Goal: Task Accomplishment & Management: Use online tool/utility

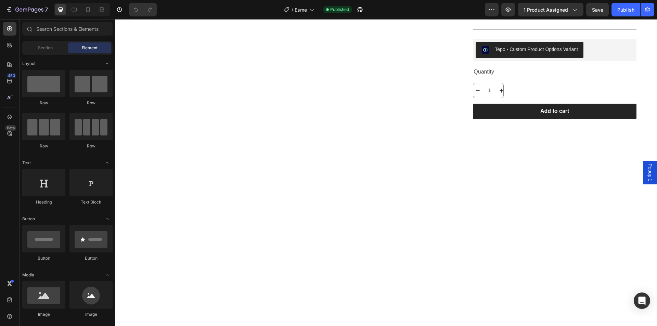
scroll to position [45, 0]
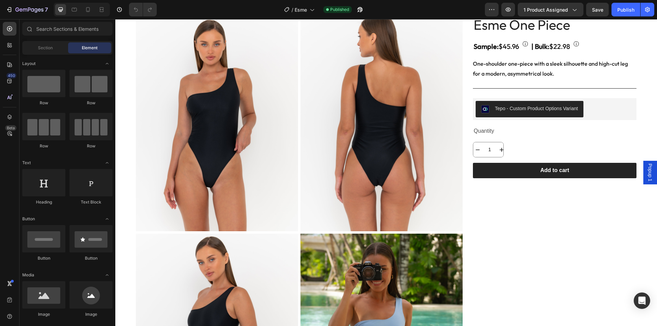
click at [359, 83] on img at bounding box center [381, 123] width 162 height 216
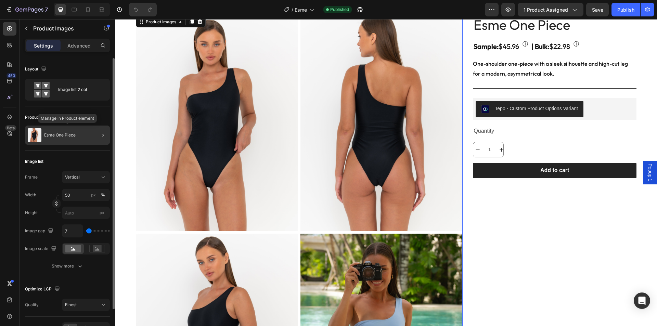
click at [79, 131] on div "Esme One Piece" at bounding box center [67, 135] width 85 height 19
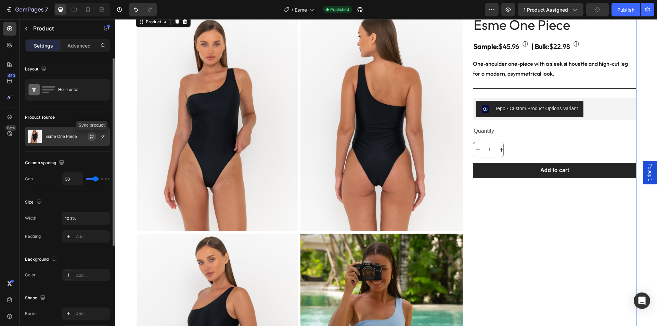
click at [92, 136] on icon "button" at bounding box center [91, 136] width 5 height 5
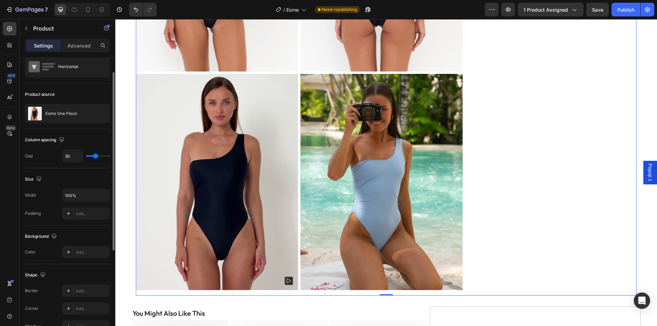
scroll to position [91, 0]
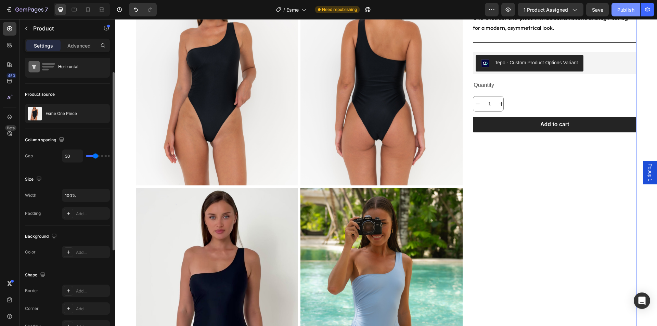
click at [625, 11] on div "Publish" at bounding box center [625, 9] width 17 height 7
click at [11, 9] on icon "button" at bounding box center [10, 9] width 3 height 5
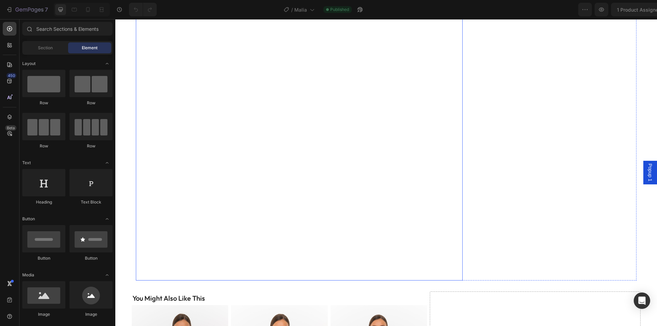
scroll to position [228, 0]
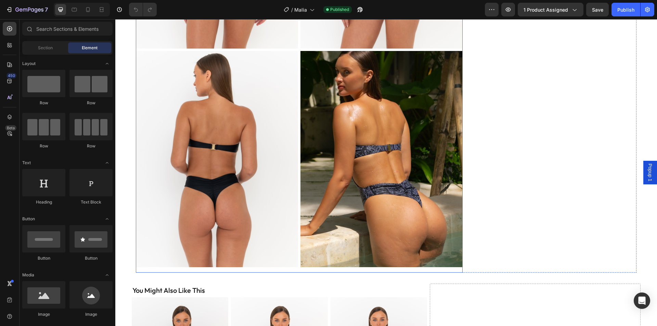
click at [257, 104] on img at bounding box center [217, 159] width 162 height 216
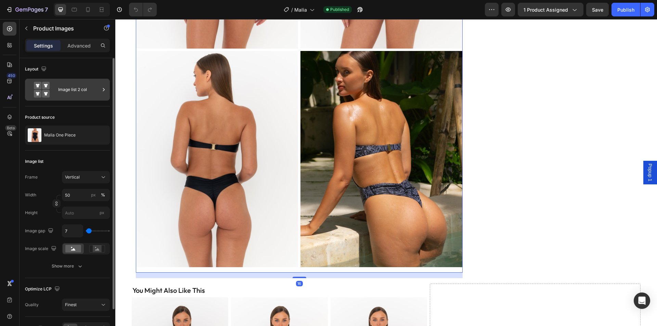
click at [57, 86] on div "Image list 2 col" at bounding box center [67, 90] width 85 height 22
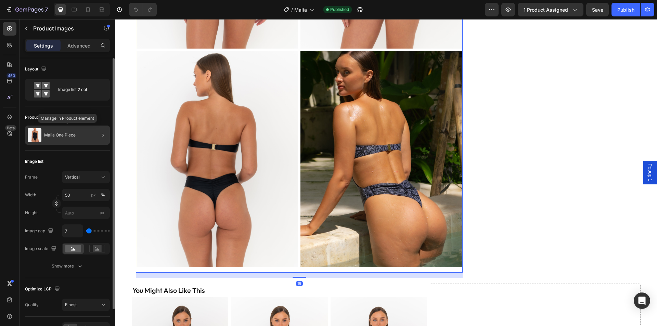
click at [53, 131] on div "Malia One Piece" at bounding box center [67, 135] width 85 height 19
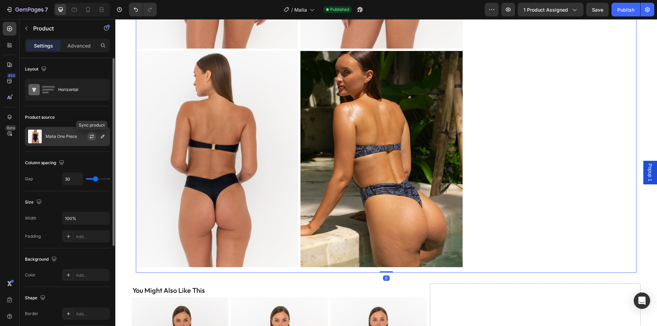
click at [91, 135] on icon "button" at bounding box center [91, 136] width 5 height 5
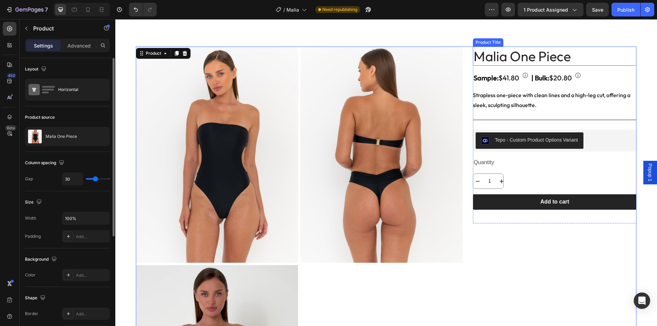
scroll to position [0, 0]
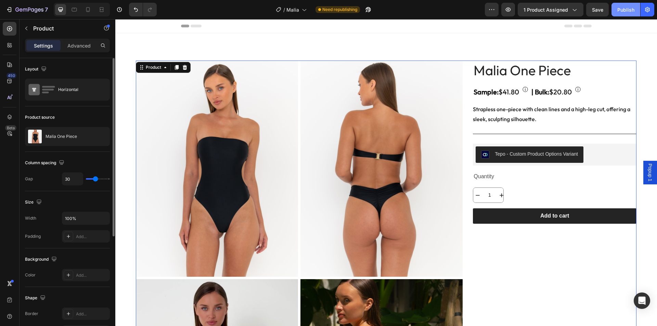
click at [627, 5] on button "Publish" at bounding box center [625, 10] width 29 height 14
click at [509, 11] on icon "button" at bounding box center [508, 10] width 5 height 4
click at [25, 8] on icon "button" at bounding box center [29, 10] width 28 height 6
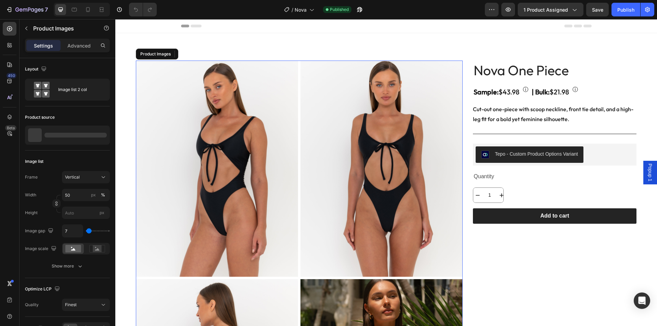
click at [345, 149] on img at bounding box center [381, 169] width 162 height 216
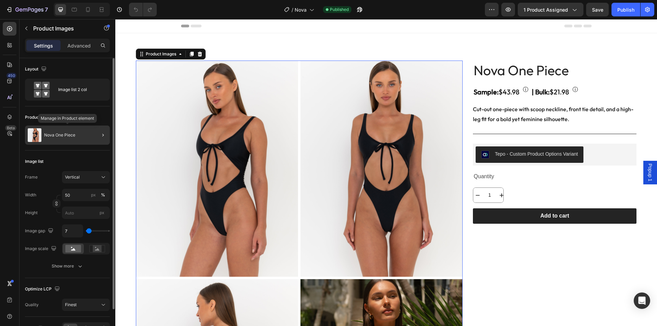
click at [70, 132] on div "Nova One Piece" at bounding box center [67, 135] width 85 height 19
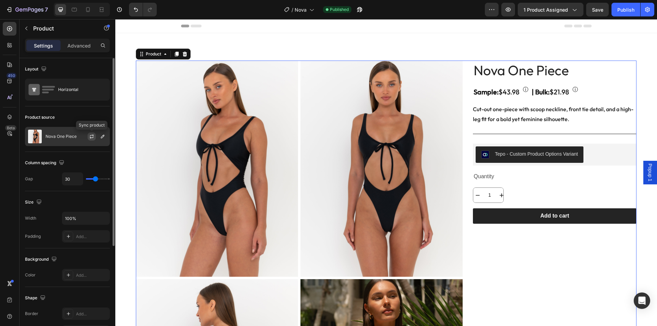
drag, startPoint x: 90, startPoint y: 136, endPoint x: 31, endPoint y: 110, distance: 64.0
click at [90, 136] on icon "button" at bounding box center [92, 135] width 4 height 2
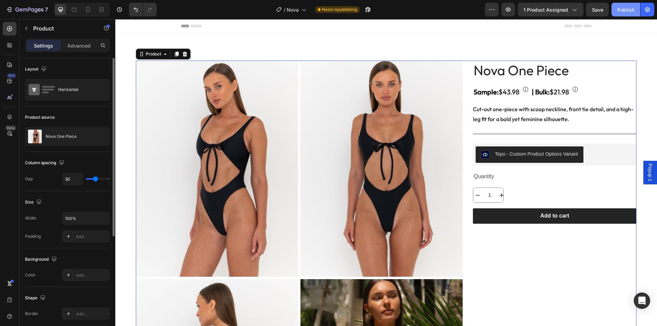
click at [626, 16] on button "Publish" at bounding box center [625, 10] width 29 height 14
click at [73, 136] on p "Nova One Piece" at bounding box center [60, 136] width 31 height 5
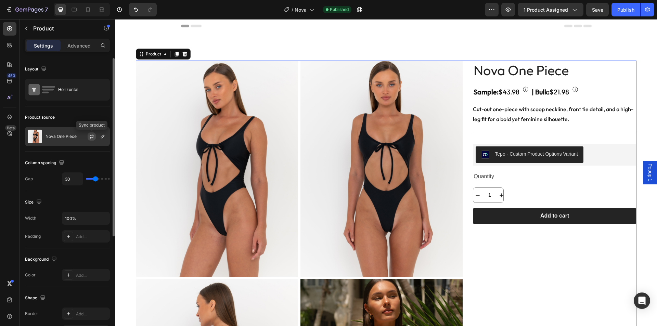
click at [93, 137] on icon "button" at bounding box center [91, 136] width 5 height 5
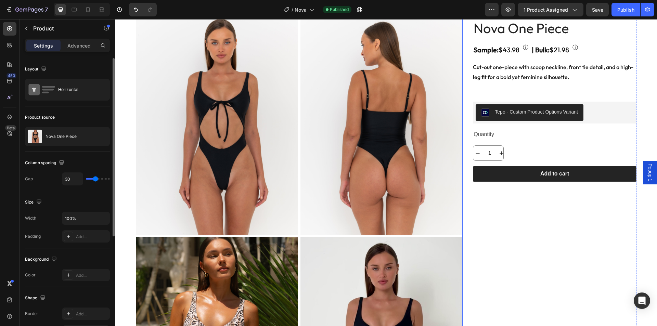
scroll to position [137, 0]
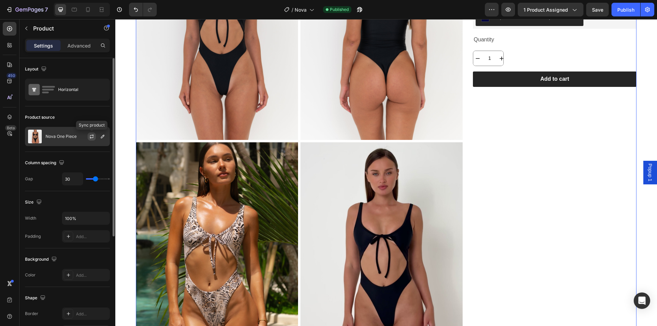
click at [91, 135] on icon "button" at bounding box center [92, 135] width 4 height 2
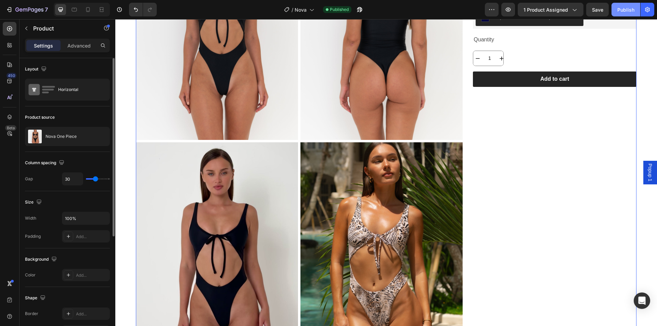
click at [623, 14] on button "Publish" at bounding box center [625, 10] width 29 height 14
click at [26, 7] on icon "button" at bounding box center [29, 10] width 28 height 6
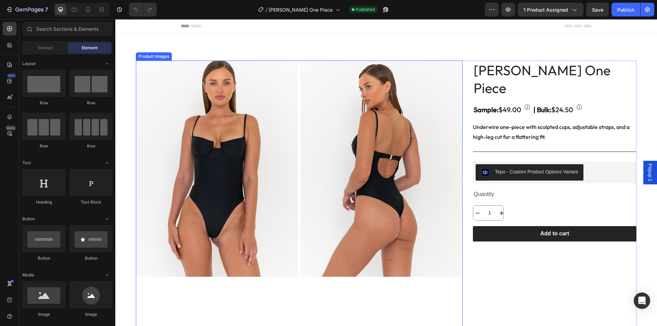
scroll to position [114, 0]
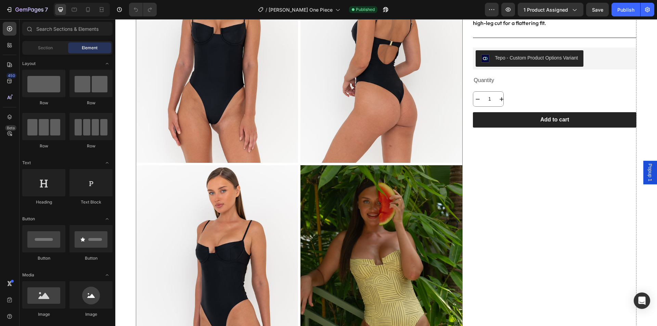
click at [284, 169] on img at bounding box center [217, 273] width 162 height 216
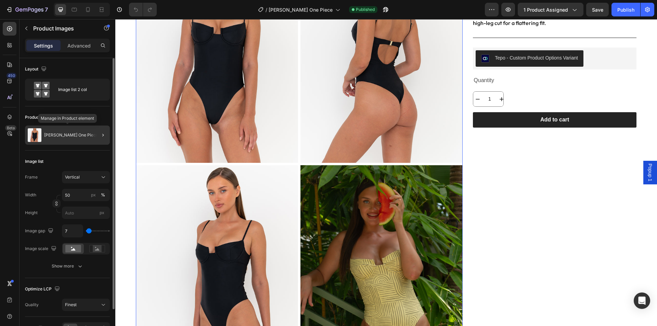
click at [86, 136] on div "[PERSON_NAME] One Piece" at bounding box center [67, 135] width 85 height 19
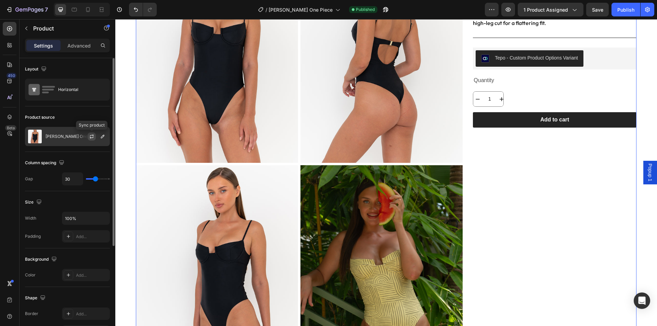
click at [90, 139] on icon "button" at bounding box center [91, 136] width 5 height 5
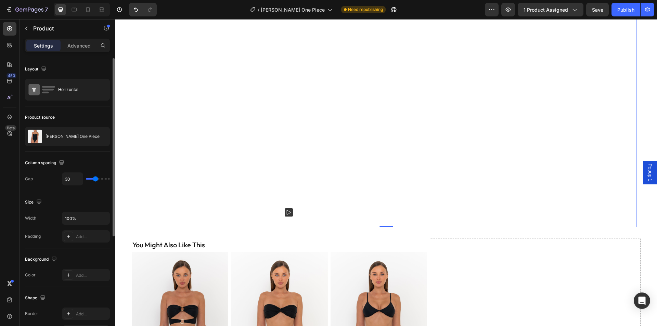
scroll to position [205, 0]
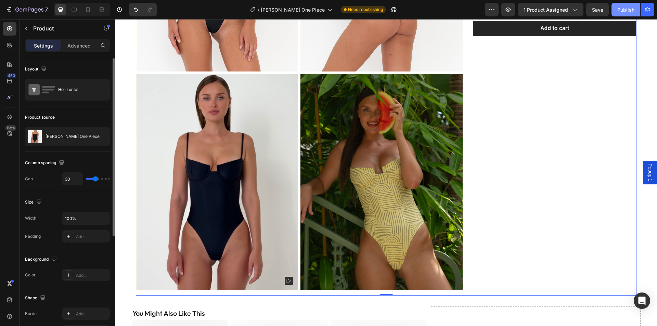
click at [625, 13] on div "Publish" at bounding box center [625, 9] width 17 height 7
click at [24, 11] on icon "button" at bounding box center [29, 10] width 28 height 6
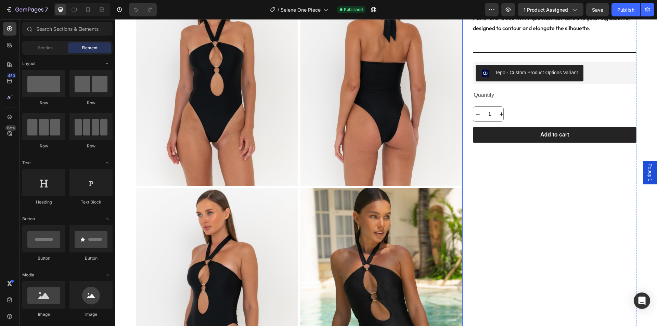
click at [295, 166] on img at bounding box center [217, 78] width 162 height 216
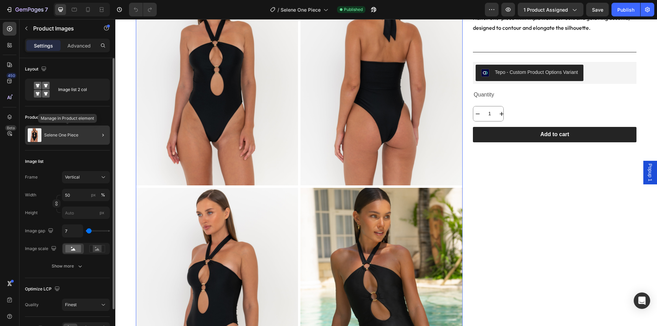
click at [76, 139] on div "Selene One Piece" at bounding box center [67, 135] width 85 height 19
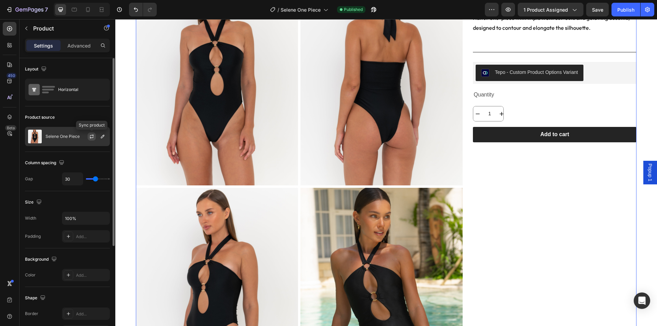
click at [90, 138] on icon "button" at bounding box center [91, 136] width 5 height 5
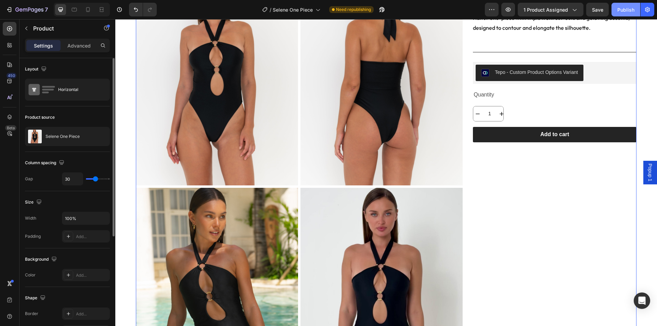
click at [623, 9] on div "Publish" at bounding box center [625, 9] width 17 height 7
click at [21, 10] on icon "button" at bounding box center [29, 10] width 28 height 6
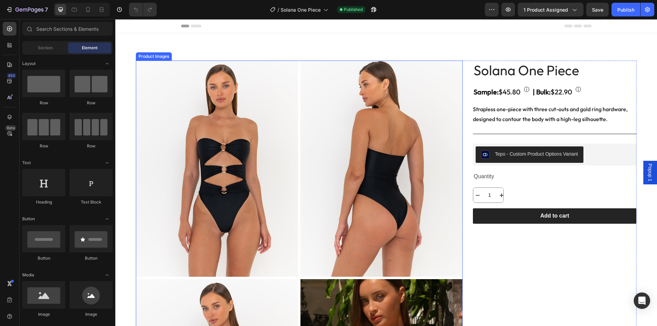
click at [239, 150] on img at bounding box center [217, 169] width 162 height 216
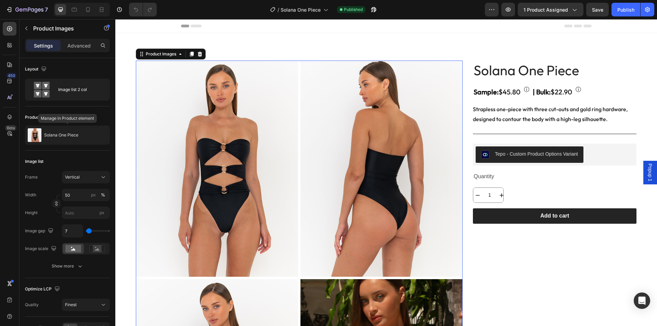
click at [90, 139] on div "Solana One Piece" at bounding box center [67, 135] width 85 height 19
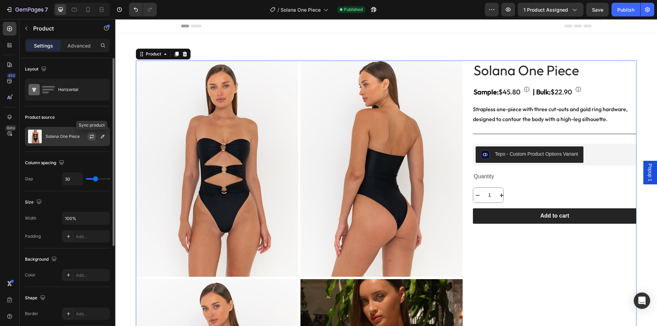
click at [93, 138] on icon "button" at bounding box center [92, 137] width 4 height 2
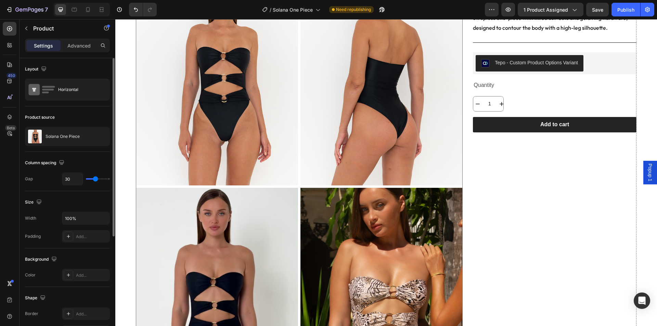
scroll to position [182, 0]
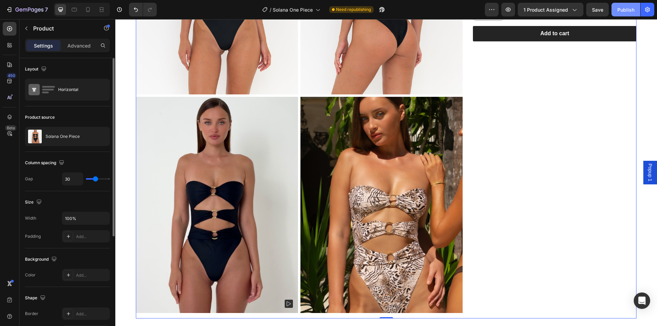
click at [619, 12] on div "Publish" at bounding box center [625, 9] width 17 height 7
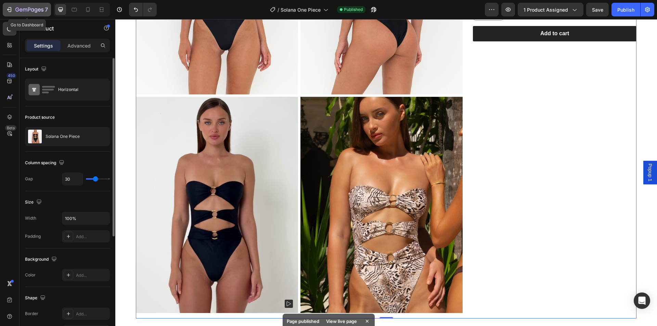
click at [35, 10] on icon "button" at bounding box center [36, 10] width 3 height 4
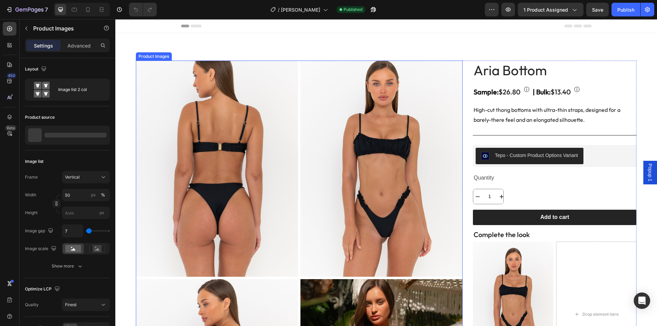
click at [288, 155] on img at bounding box center [217, 169] width 162 height 216
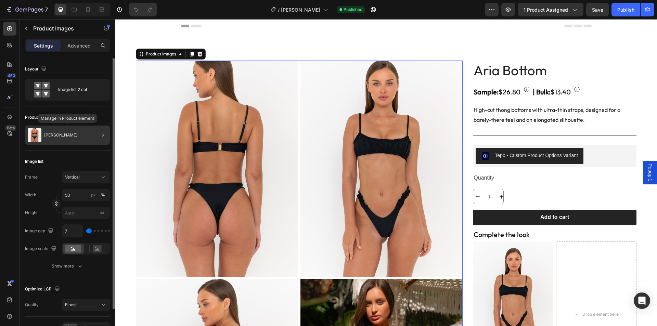
click at [58, 132] on div "[PERSON_NAME]" at bounding box center [67, 135] width 85 height 19
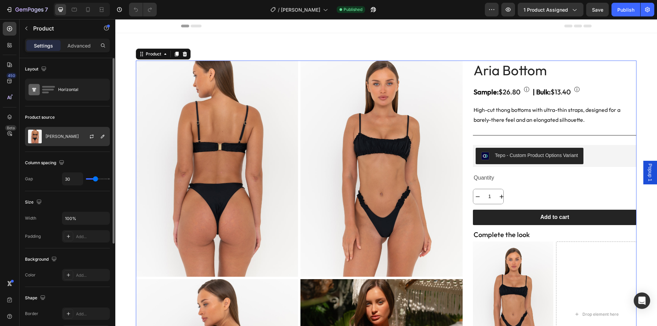
click at [92, 141] on div at bounding box center [94, 136] width 30 height 18
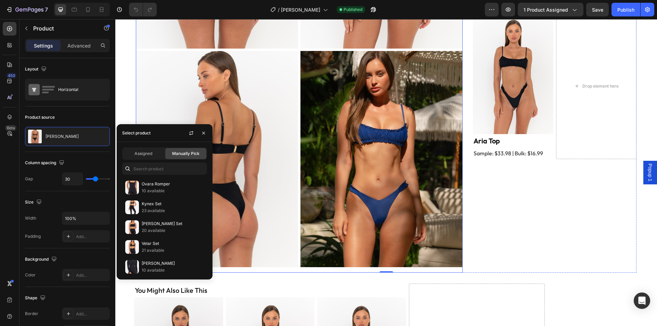
scroll to position [137, 0]
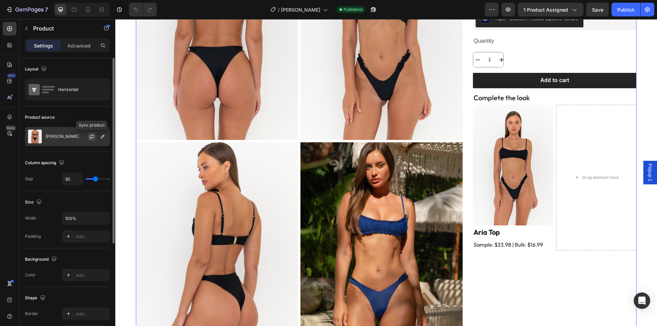
click at [88, 138] on button "button" at bounding box center [92, 136] width 8 height 8
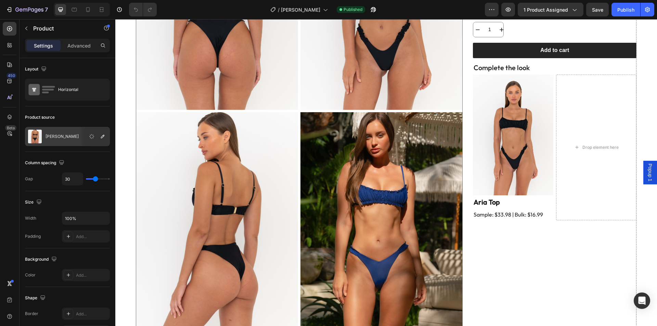
scroll to position [228, 0]
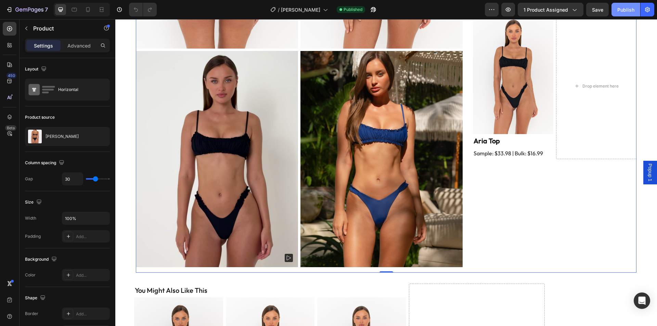
click at [619, 10] on div "Publish" at bounding box center [625, 9] width 17 height 7
click at [34, 10] on icon "button" at bounding box center [32, 9] width 3 height 3
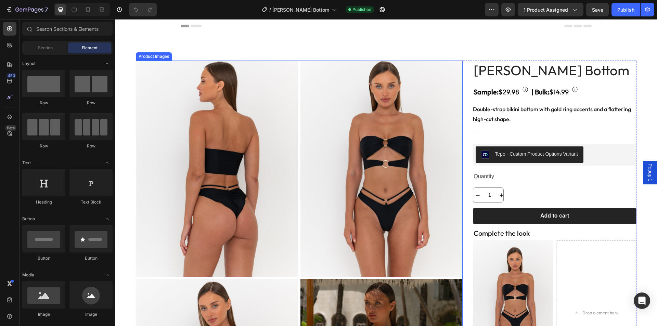
click at [328, 155] on img at bounding box center [381, 169] width 162 height 216
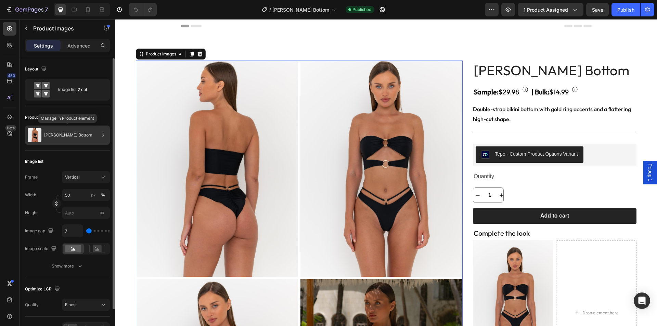
click at [67, 133] on p "[PERSON_NAME] Bottom" at bounding box center [68, 135] width 48 height 5
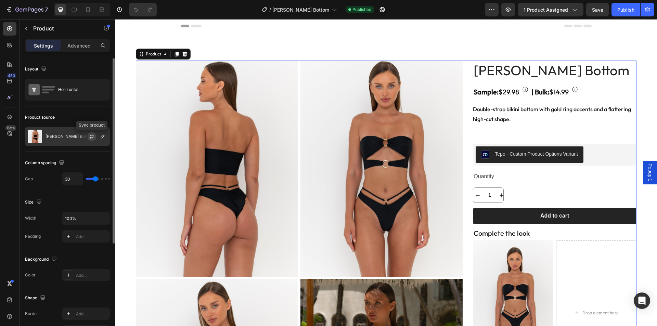
click at [92, 136] on icon "button" at bounding box center [91, 136] width 5 height 5
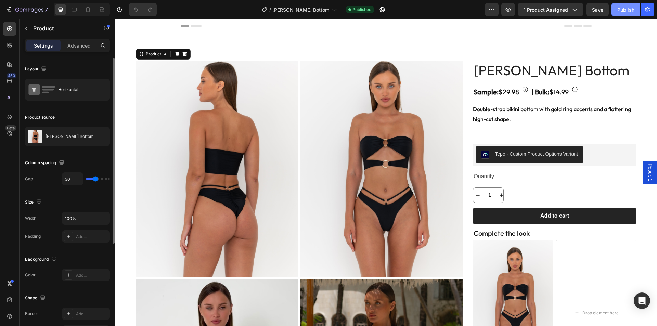
click at [625, 8] on div "Publish" at bounding box center [625, 9] width 17 height 7
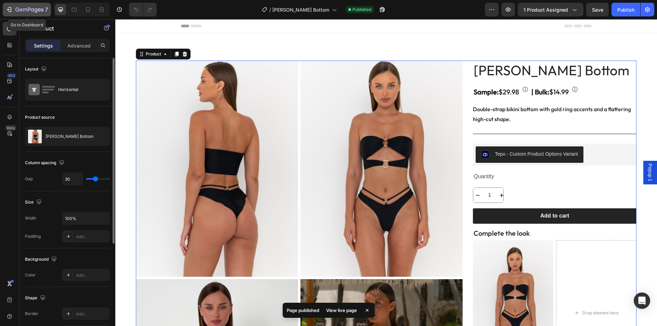
click at [30, 15] on button "7" at bounding box center [27, 10] width 48 height 14
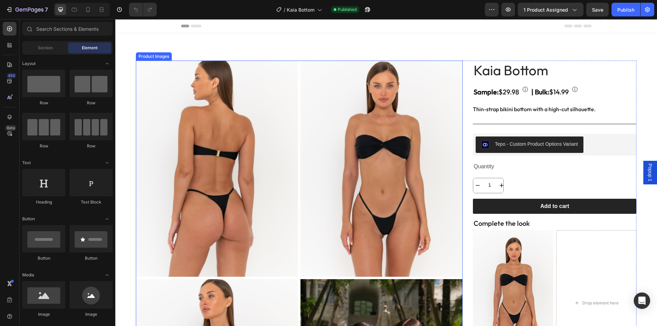
click at [316, 164] on img at bounding box center [381, 169] width 162 height 216
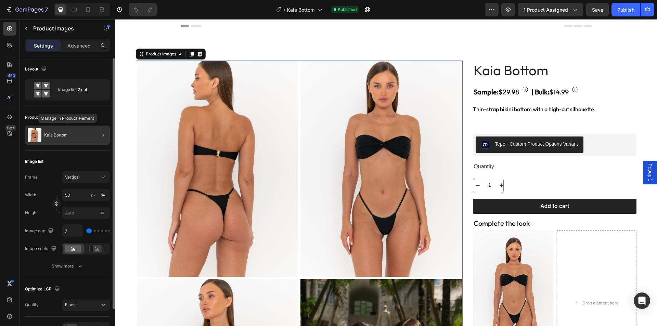
click at [68, 133] on div "Kaia Bottom" at bounding box center [67, 135] width 85 height 19
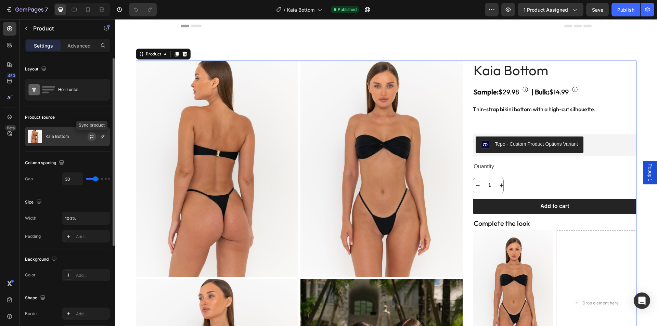
click at [91, 136] on icon "button" at bounding box center [91, 136] width 5 height 5
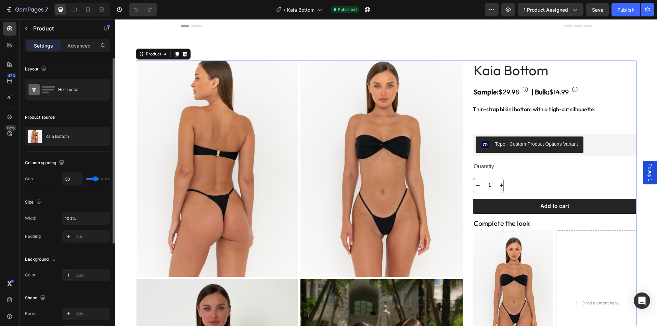
drag, startPoint x: 625, startPoint y: 12, endPoint x: 620, endPoint y: 17, distance: 6.8
click at [626, 12] on div "Publish" at bounding box center [625, 9] width 17 height 7
click at [25, 10] on icon "button" at bounding box center [25, 10] width 4 height 3
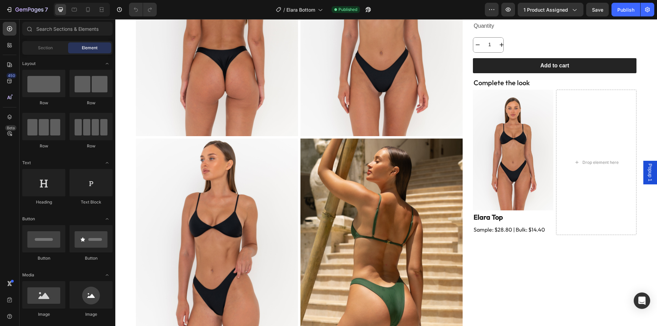
drag, startPoint x: 115, startPoint y: 19, endPoint x: 291, endPoint y: 131, distance: 208.7
click at [291, 131] on img at bounding box center [217, 28] width 162 height 216
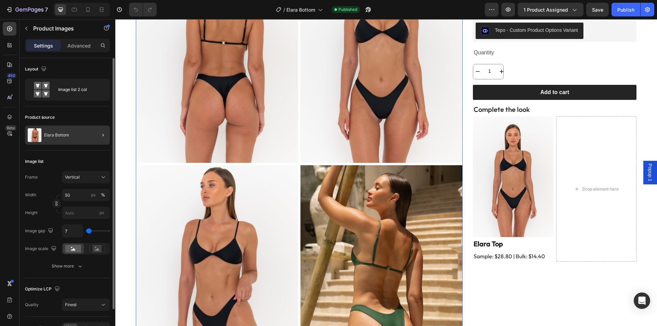
click at [92, 135] on div at bounding box center [100, 135] width 19 height 19
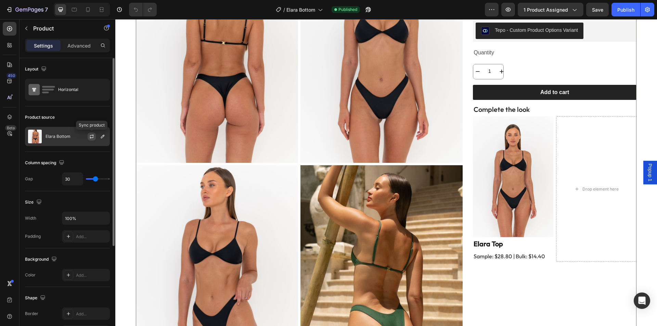
click at [92, 138] on icon "button" at bounding box center [91, 136] width 5 height 5
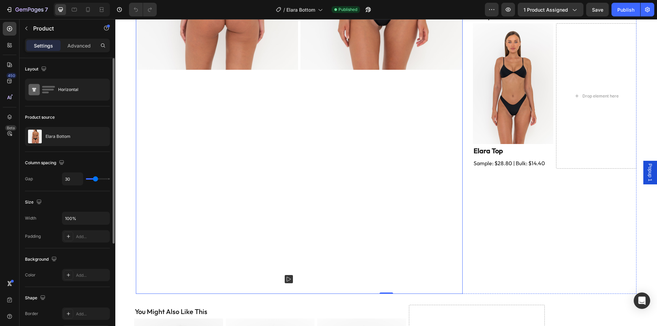
scroll to position [205, 0]
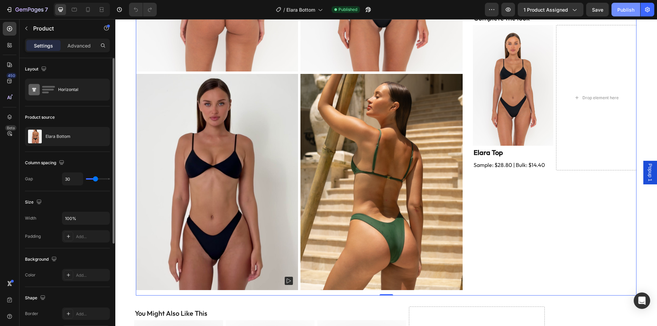
click at [617, 10] on div "Publish" at bounding box center [625, 9] width 17 height 7
click at [32, 11] on icon "button" at bounding box center [32, 9] width 3 height 3
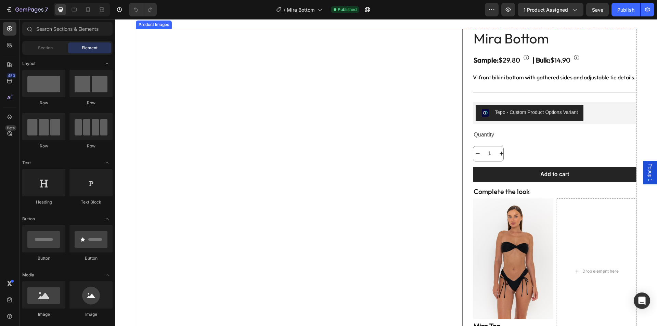
scroll to position [114, 0]
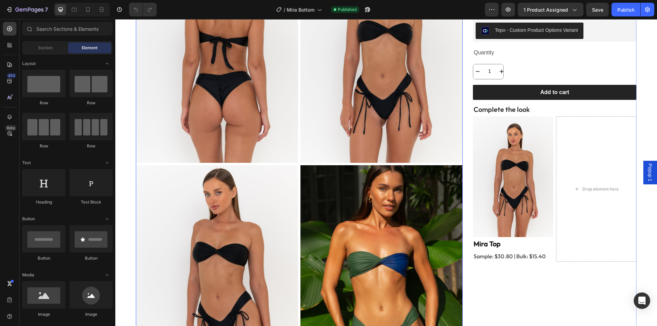
click at [238, 174] on img at bounding box center [217, 273] width 162 height 216
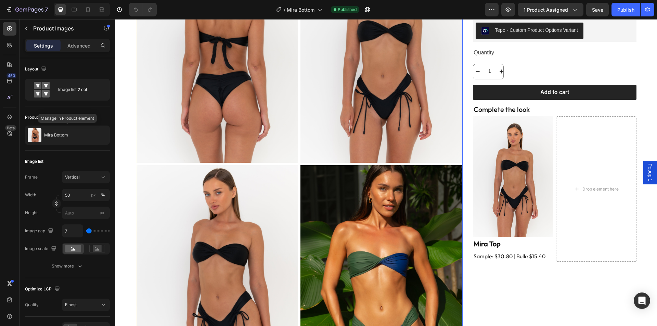
click at [68, 133] on div "Mira Bottom" at bounding box center [67, 135] width 85 height 19
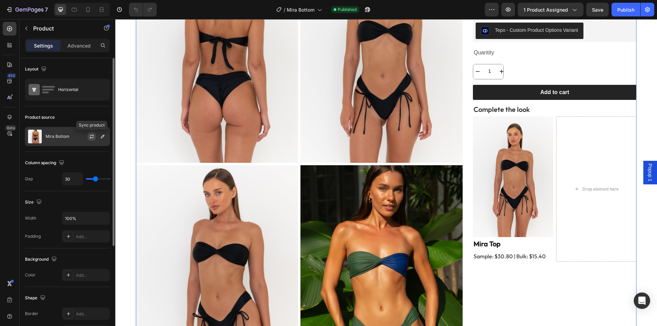
click at [94, 136] on icon "button" at bounding box center [91, 136] width 5 height 5
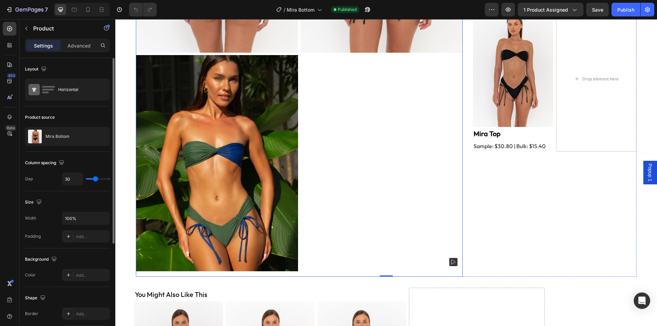
scroll to position [228, 0]
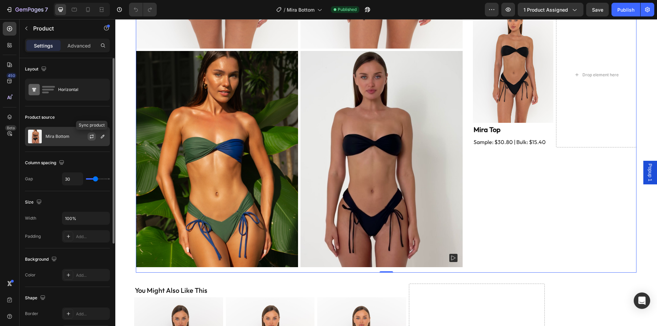
click at [92, 138] on icon "button" at bounding box center [92, 137] width 4 height 2
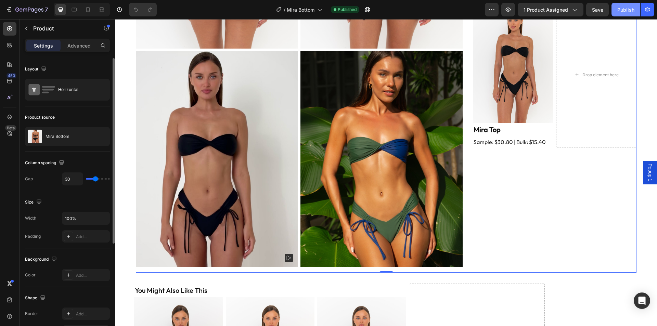
click at [628, 8] on div "Publish" at bounding box center [625, 9] width 17 height 7
click at [32, 5] on button "7" at bounding box center [27, 10] width 48 height 14
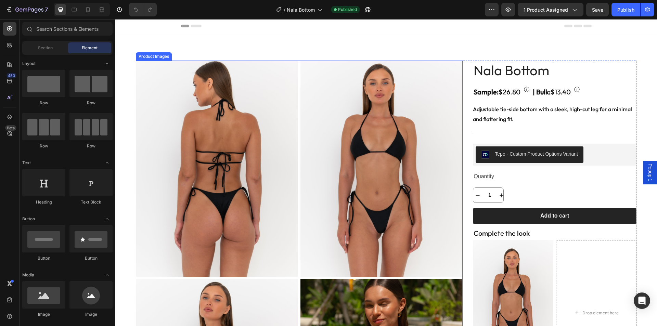
click at [219, 139] on img at bounding box center [217, 169] width 162 height 216
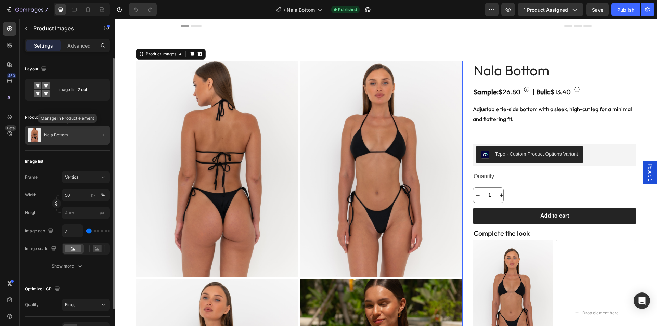
click at [88, 135] on div "Nala Bottom" at bounding box center [67, 135] width 85 height 19
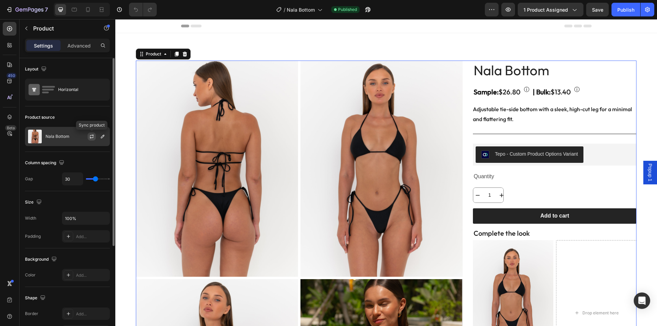
click at [92, 137] on icon "button" at bounding box center [91, 136] width 5 height 5
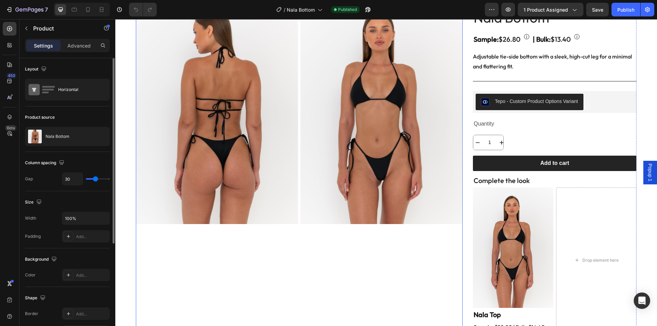
scroll to position [68, 0]
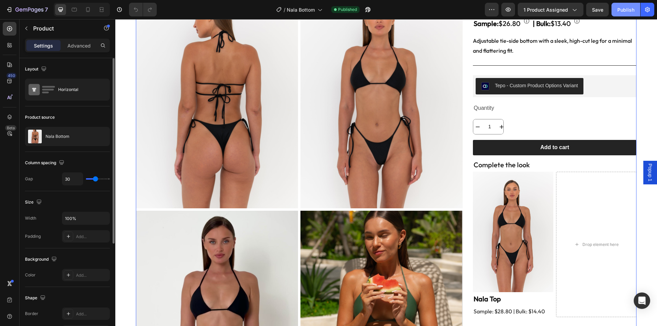
click at [628, 15] on button "Publish" at bounding box center [625, 10] width 29 height 14
click at [626, 9] on div "Publish" at bounding box center [625, 9] width 17 height 7
click at [30, 14] on button "7" at bounding box center [27, 10] width 48 height 14
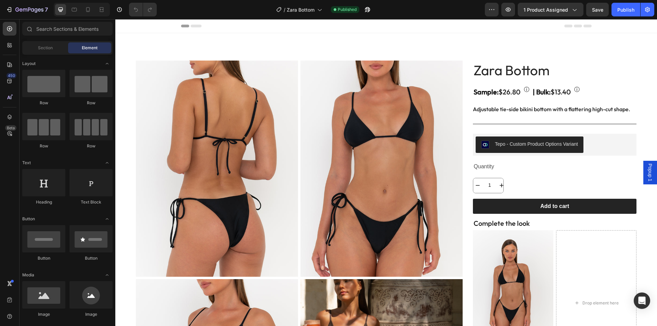
click at [375, 136] on img at bounding box center [381, 169] width 162 height 216
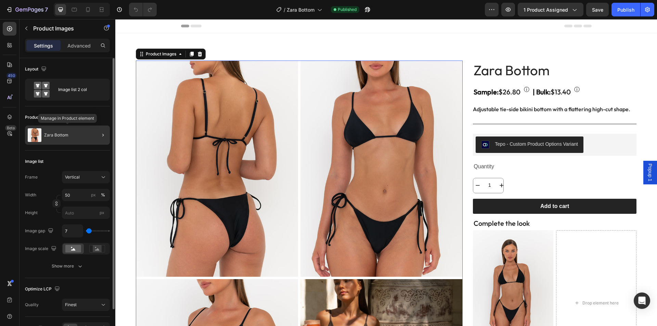
click at [84, 137] on div "Zara Bottom" at bounding box center [67, 135] width 85 height 19
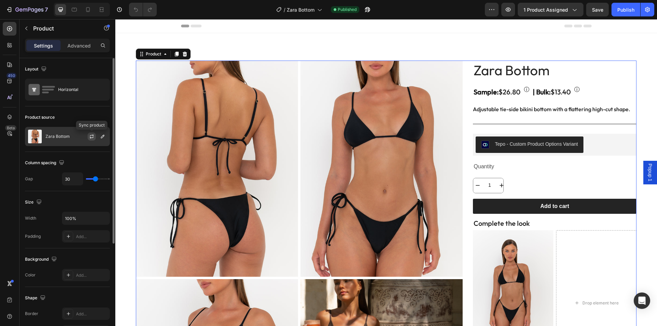
click at [90, 138] on icon "button" at bounding box center [91, 136] width 5 height 5
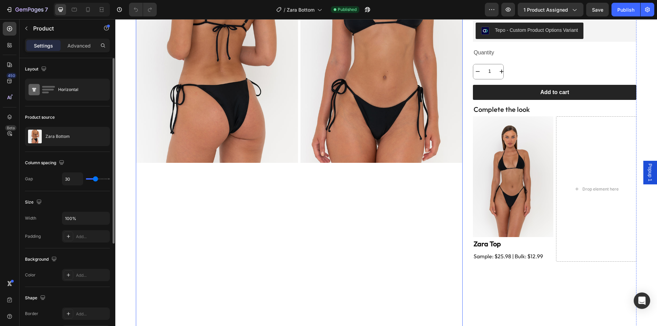
scroll to position [228, 0]
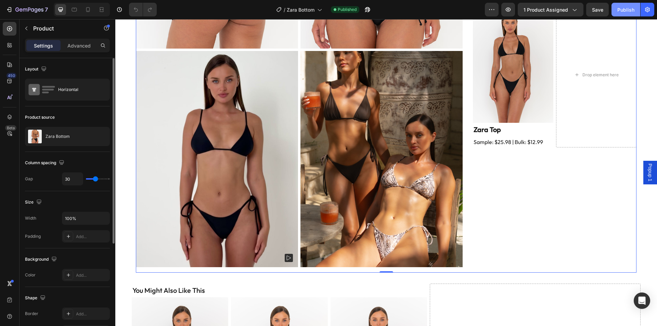
click at [626, 12] on div "Publish" at bounding box center [625, 9] width 17 height 7
click at [27, 11] on icon "button" at bounding box center [25, 10] width 4 height 3
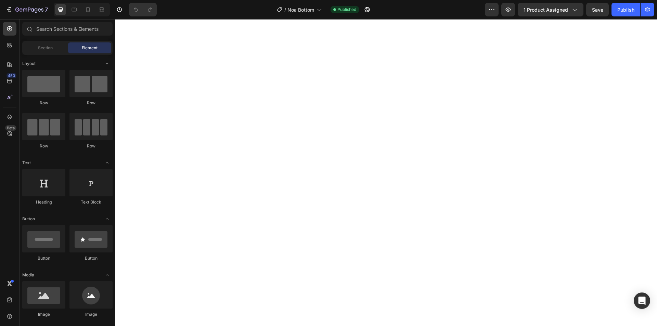
scroll to position [137, 0]
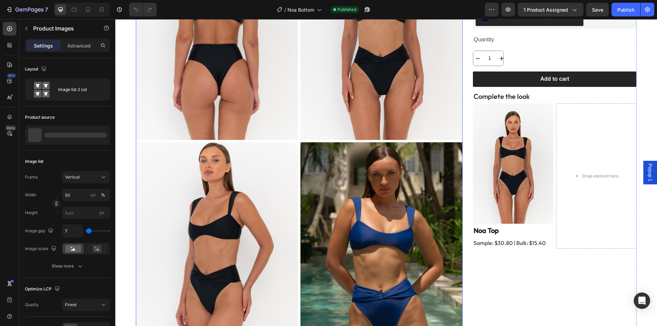
click at [294, 156] on img at bounding box center [217, 250] width 162 height 216
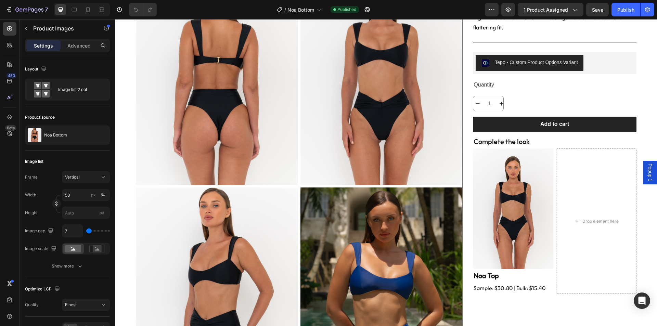
scroll to position [91, 0]
click at [263, 201] on img at bounding box center [217, 296] width 162 height 216
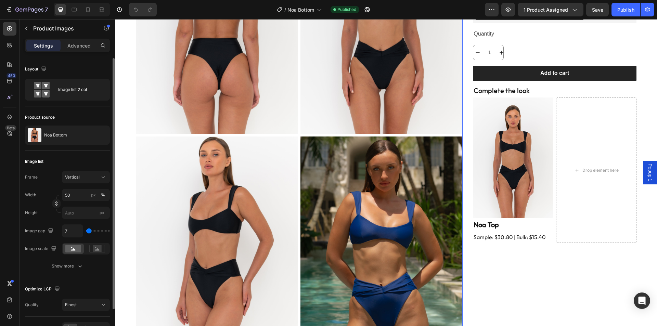
scroll to position [137, 0]
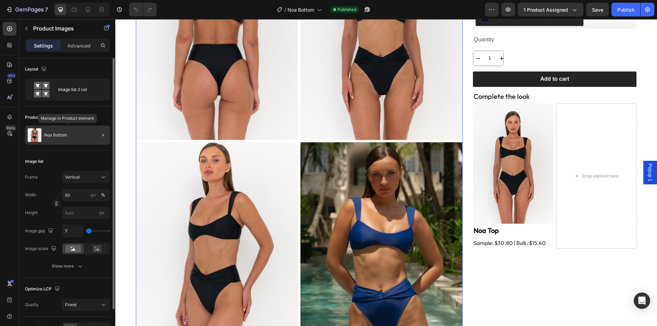
click at [70, 133] on div "Noa Bottom" at bounding box center [67, 135] width 85 height 19
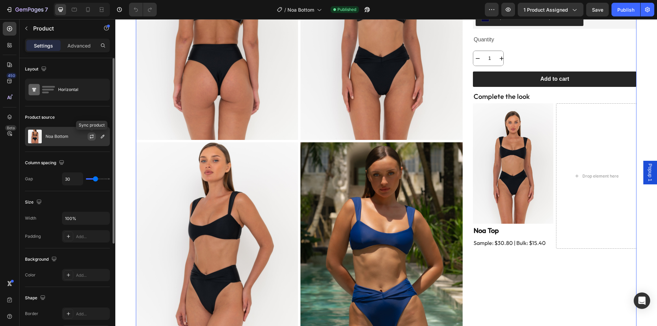
click at [90, 137] on icon "button" at bounding box center [92, 137] width 4 height 2
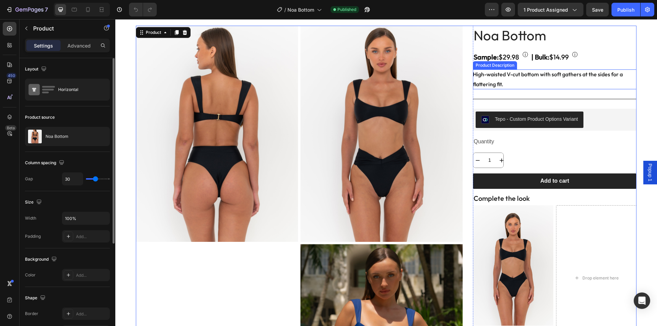
scroll to position [23, 0]
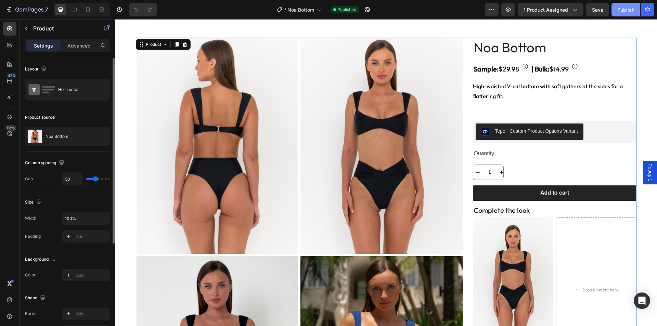
click at [629, 6] on div "Publish" at bounding box center [625, 9] width 17 height 7
click at [32, 8] on icon "button" at bounding box center [29, 10] width 28 height 6
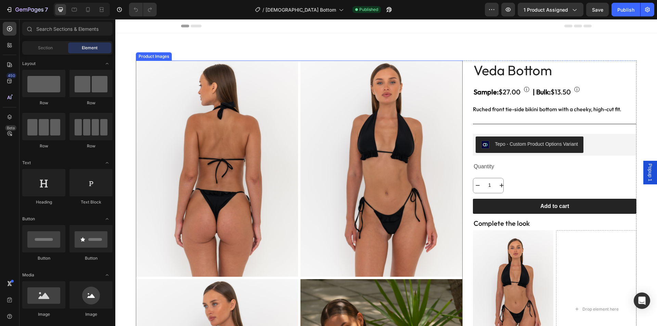
click at [293, 184] on img at bounding box center [217, 169] width 162 height 216
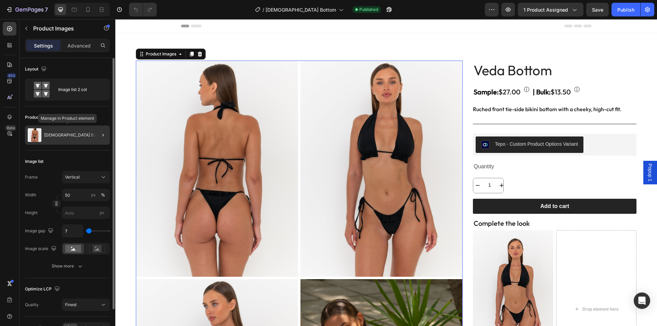
click at [79, 134] on div "[DEMOGRAPHIC_DATA] Bottom" at bounding box center [67, 135] width 85 height 19
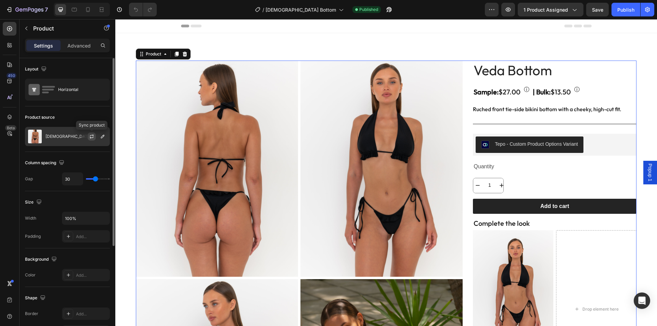
click at [90, 139] on icon "button" at bounding box center [91, 136] width 5 height 5
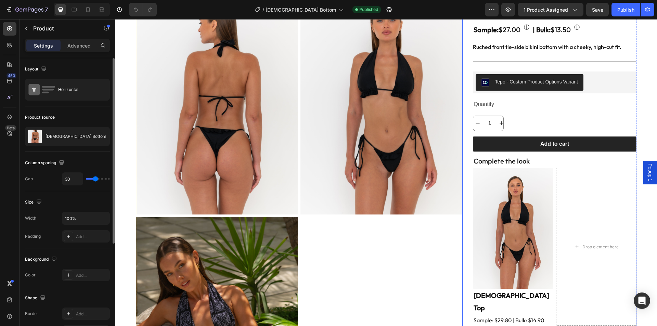
scroll to position [91, 0]
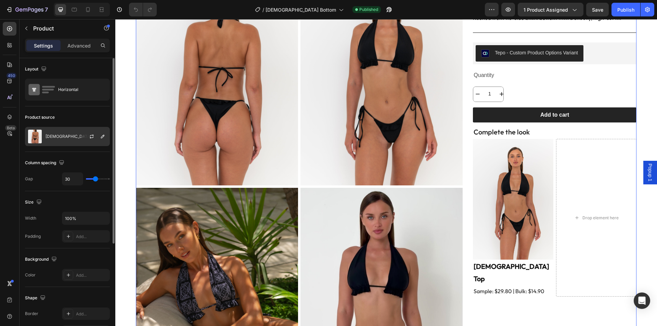
click at [63, 138] on p "[DEMOGRAPHIC_DATA] Bottom" at bounding box center [75, 136] width 61 height 5
click at [91, 139] on icon "button" at bounding box center [91, 136] width 5 height 5
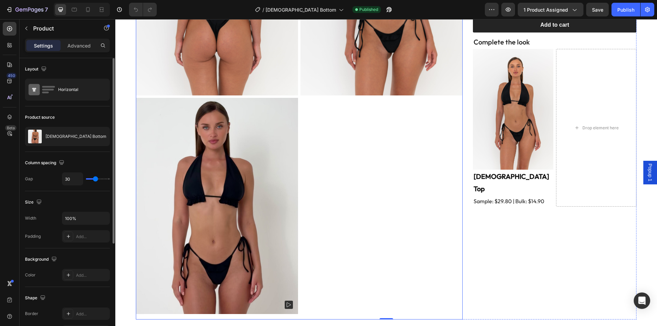
scroll to position [182, 0]
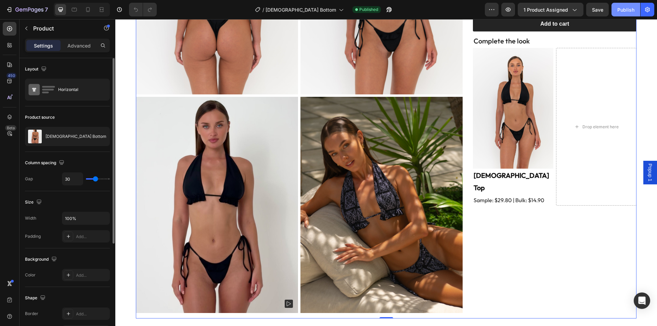
click at [621, 12] on div "Publish" at bounding box center [625, 9] width 17 height 7
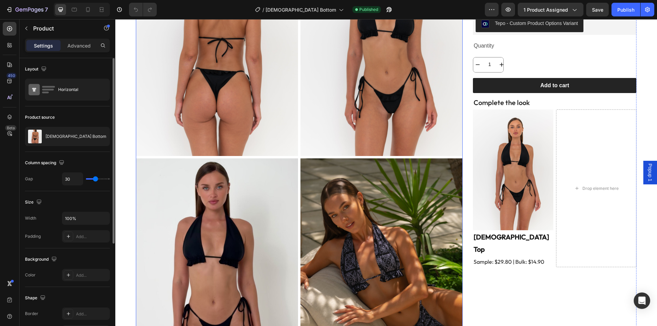
scroll to position [91, 0]
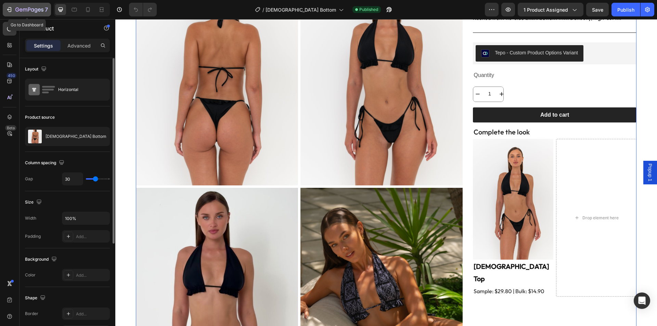
click at [32, 8] on icon "button" at bounding box center [29, 10] width 28 height 6
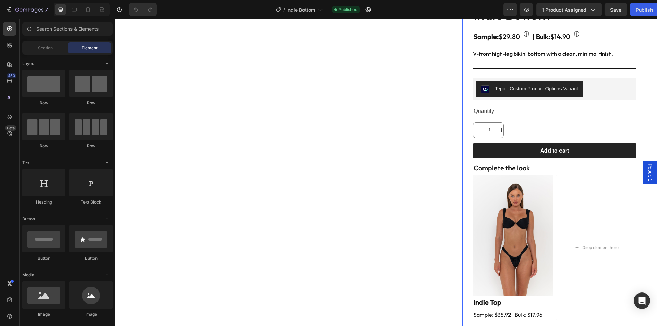
scroll to position [114, 0]
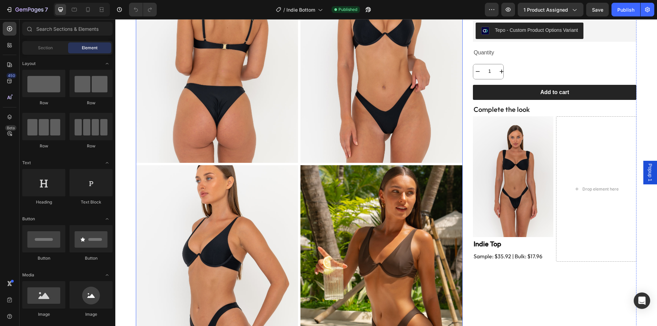
click at [239, 115] on img at bounding box center [217, 55] width 162 height 216
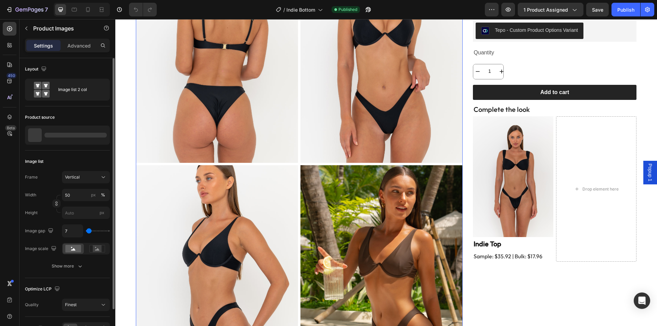
click at [64, 131] on div at bounding box center [67, 135] width 85 height 19
click at [85, 135] on div "Indie Bottom" at bounding box center [67, 135] width 85 height 19
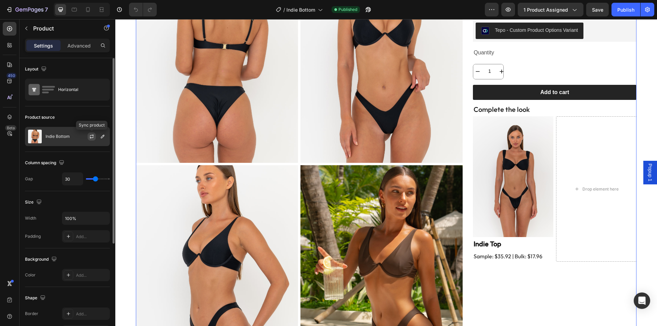
click at [90, 139] on icon "button" at bounding box center [91, 136] width 5 height 5
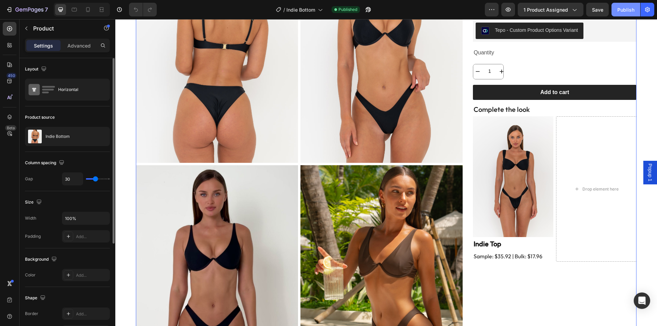
click at [619, 7] on div "Publish" at bounding box center [625, 9] width 17 height 7
click at [31, 12] on icon "button" at bounding box center [29, 10] width 28 height 6
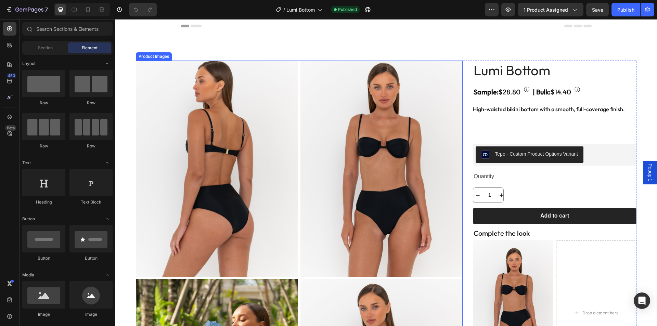
click at [264, 180] on img at bounding box center [217, 169] width 162 height 216
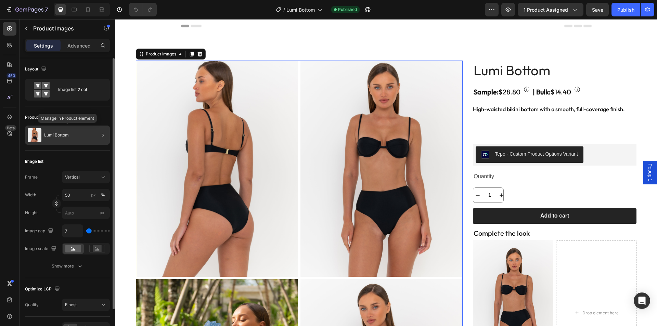
click at [55, 132] on div "Lumi Bottom" at bounding box center [67, 135] width 85 height 19
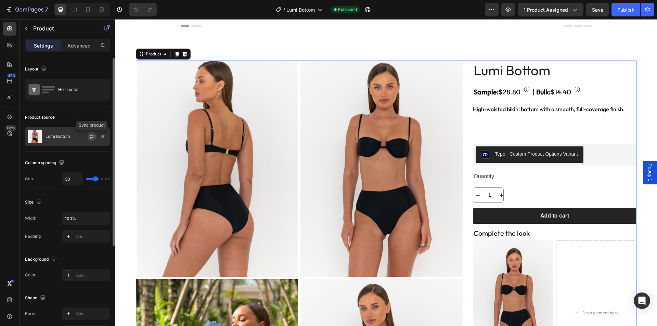
click at [89, 136] on icon "button" at bounding box center [91, 136] width 5 height 5
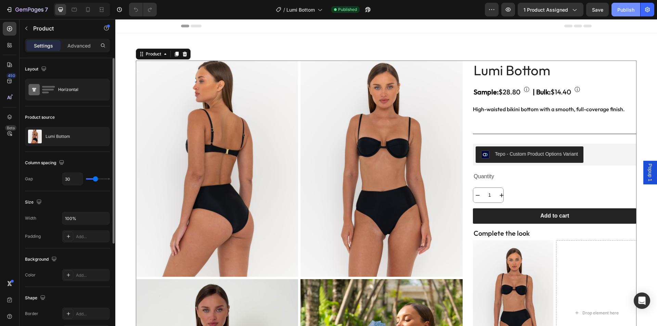
click at [620, 11] on div "Publish" at bounding box center [625, 9] width 17 height 7
click at [21, 9] on icon "button" at bounding box center [20, 9] width 3 height 3
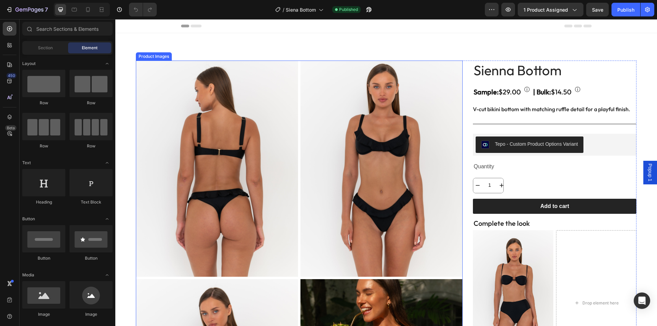
click at [314, 257] on img at bounding box center [381, 169] width 162 height 216
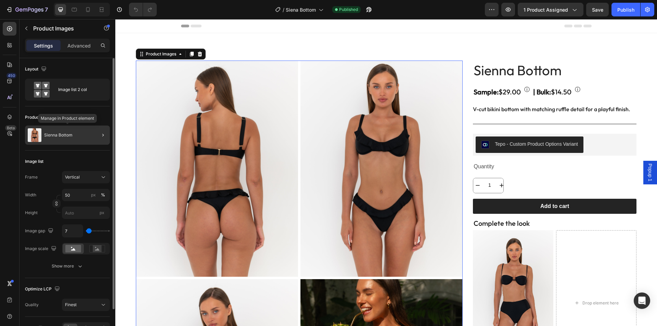
click at [60, 140] on div "Sienna Bottom" at bounding box center [67, 135] width 85 height 19
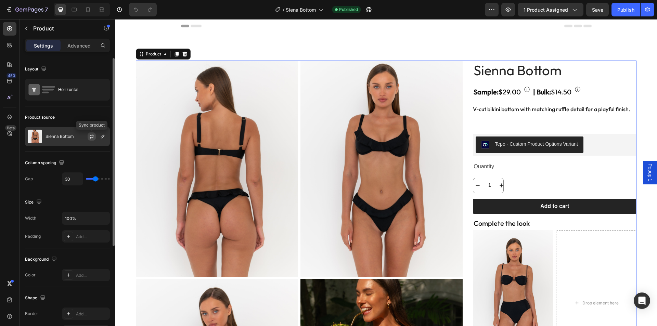
click at [91, 138] on icon "button" at bounding box center [92, 137] width 4 height 2
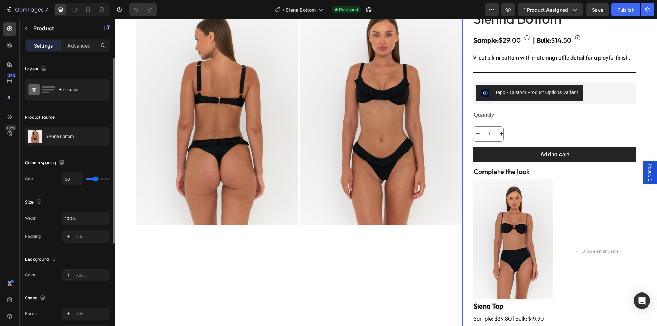
scroll to position [114, 0]
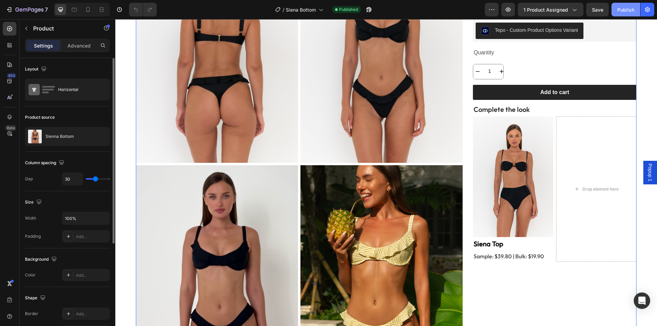
click at [626, 10] on div "Publish" at bounding box center [625, 9] width 17 height 7
click at [625, 9] on div "Publish" at bounding box center [625, 9] width 17 height 7
click at [28, 12] on icon "button" at bounding box center [29, 10] width 28 height 6
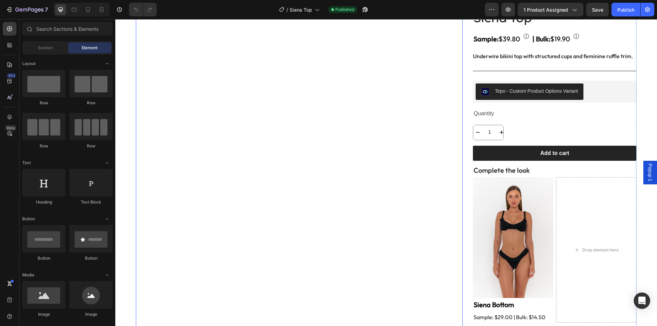
scroll to position [114, 0]
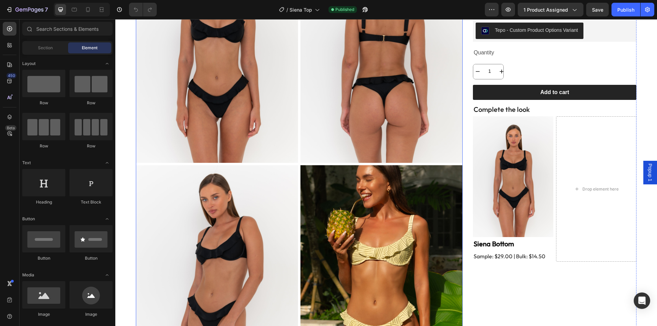
click at [285, 216] on img at bounding box center [217, 273] width 162 height 216
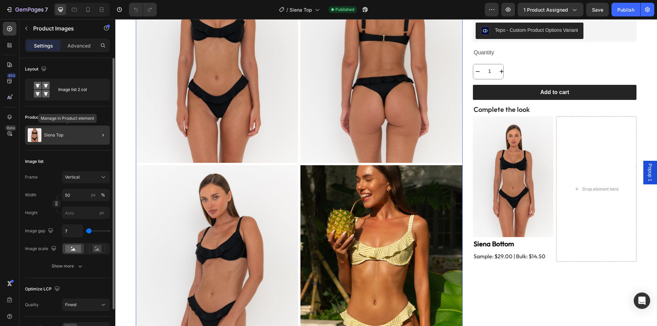
click at [56, 134] on p "Siena Top" at bounding box center [53, 135] width 19 height 5
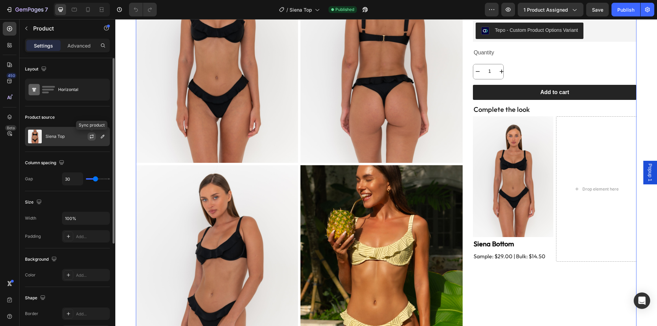
click at [89, 135] on icon "button" at bounding box center [91, 136] width 5 height 5
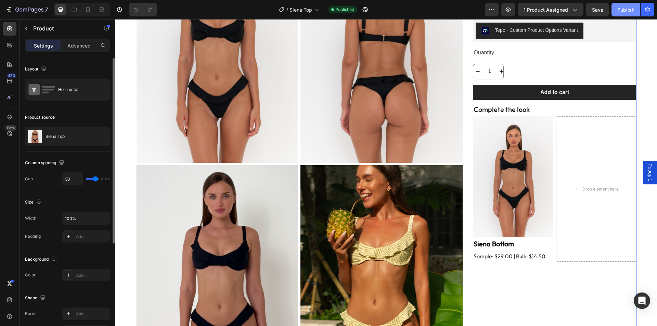
click at [628, 12] on div "Publish" at bounding box center [625, 9] width 17 height 7
click at [25, 9] on icon "button" at bounding box center [25, 10] width 4 height 3
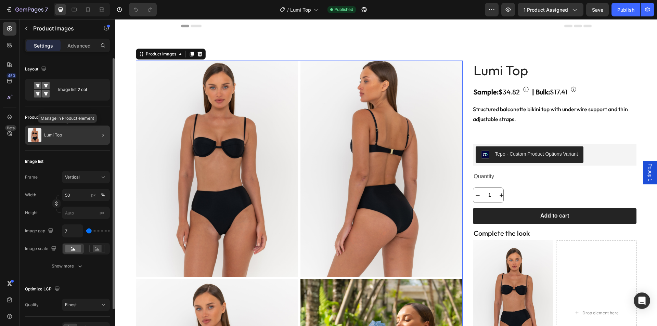
click at [65, 130] on div "Lumi Top" at bounding box center [67, 135] width 85 height 19
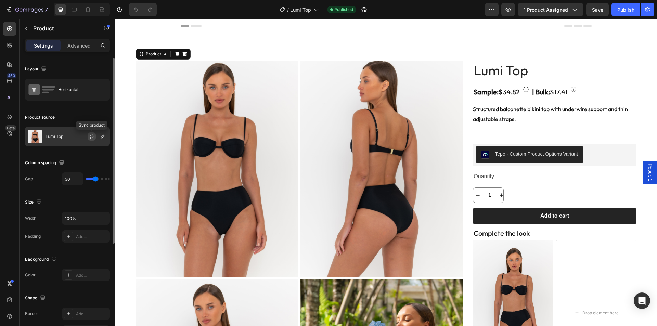
click at [91, 139] on icon "button" at bounding box center [91, 136] width 5 height 5
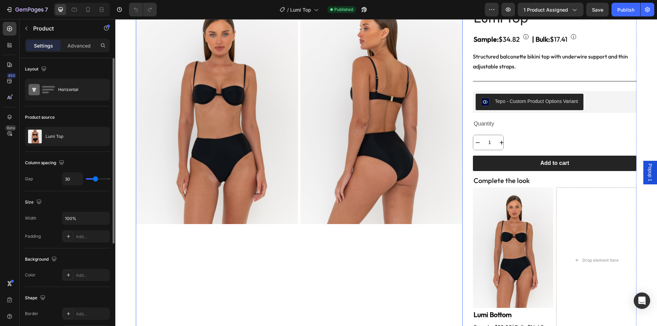
scroll to position [114, 0]
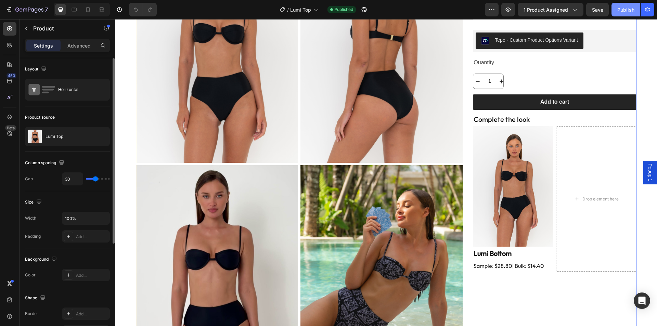
click at [625, 6] on div "Publish" at bounding box center [625, 9] width 17 height 7
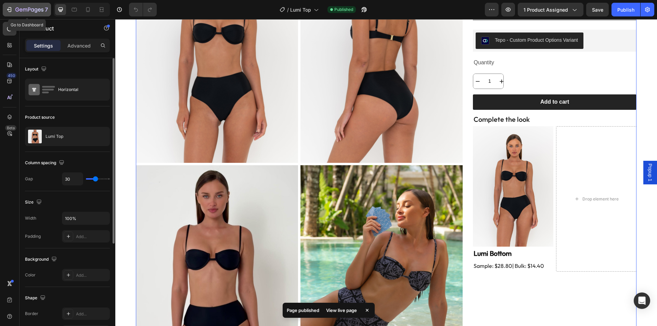
click at [30, 4] on button "7" at bounding box center [27, 10] width 48 height 14
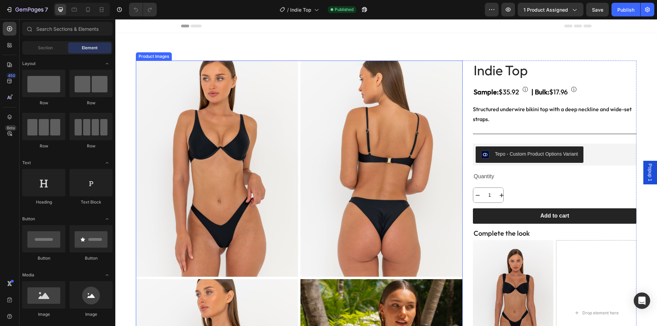
click at [244, 158] on img at bounding box center [217, 169] width 162 height 216
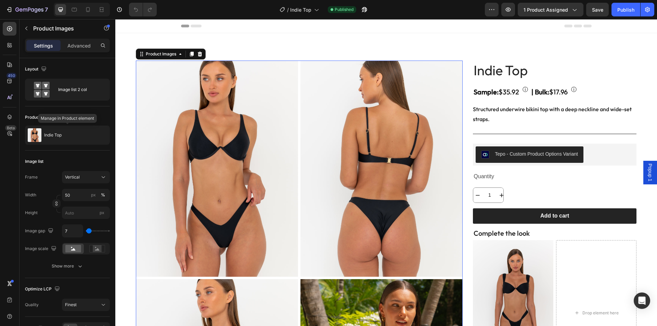
click at [71, 139] on div "Indie Top" at bounding box center [67, 135] width 85 height 19
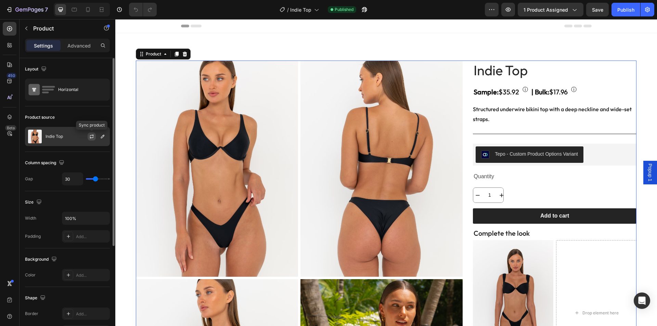
click at [91, 137] on icon "button" at bounding box center [91, 136] width 5 height 5
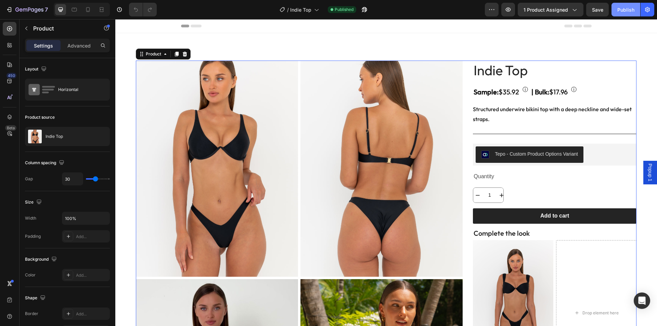
click at [621, 10] on div "Publish" at bounding box center [625, 9] width 17 height 7
click at [34, 11] on icon "button" at bounding box center [32, 9] width 3 height 3
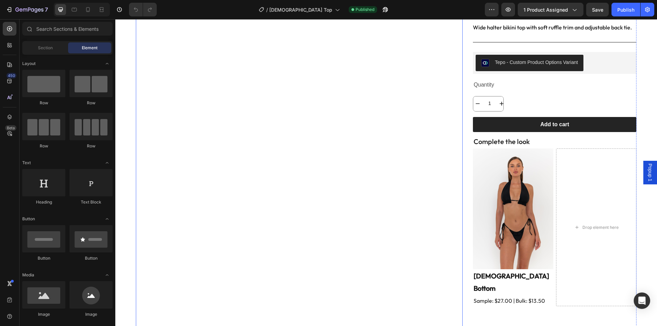
scroll to position [114, 0]
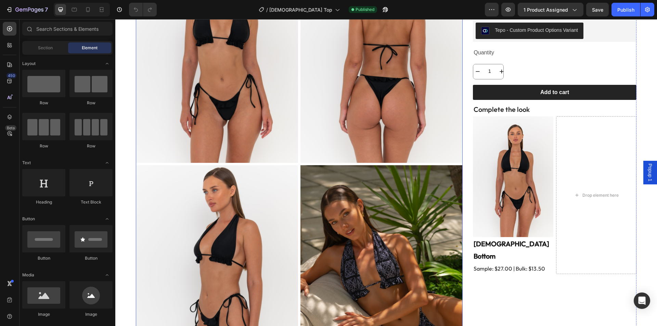
click at [386, 149] on img at bounding box center [381, 55] width 162 height 216
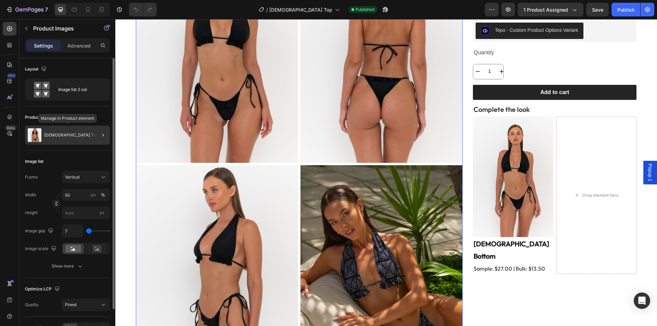
click at [61, 137] on p "[DEMOGRAPHIC_DATA] Top" at bounding box center [71, 135] width 54 height 5
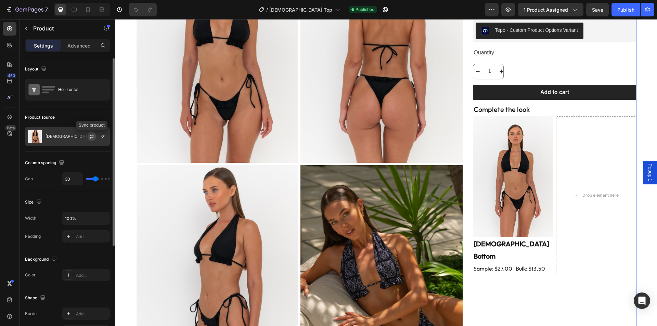
click at [90, 137] on icon "button" at bounding box center [91, 136] width 5 height 5
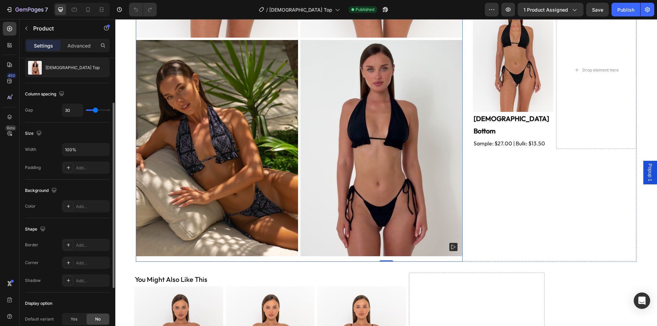
scroll to position [251, 0]
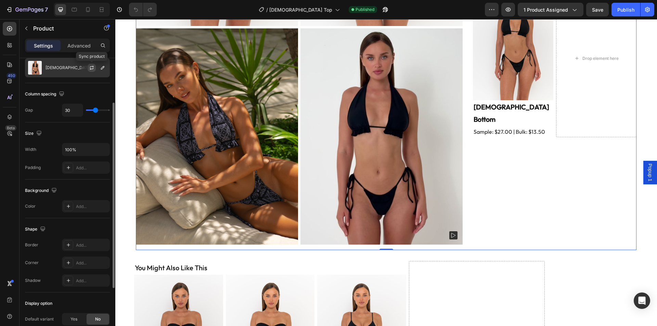
click at [93, 71] on button "button" at bounding box center [92, 68] width 8 height 8
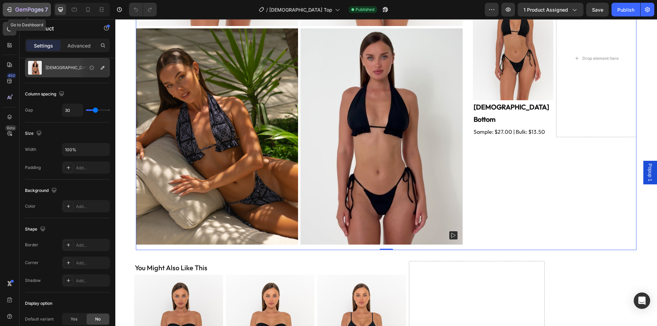
click at [35, 10] on icon "button" at bounding box center [29, 10] width 28 height 6
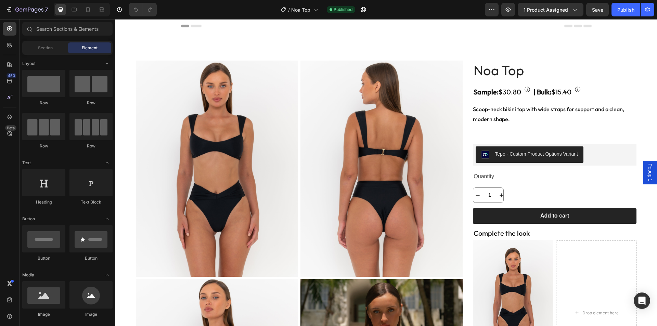
drag, startPoint x: 115, startPoint y: 19, endPoint x: 266, endPoint y: 165, distance: 209.7
click at [272, 165] on img at bounding box center [217, 169] width 162 height 216
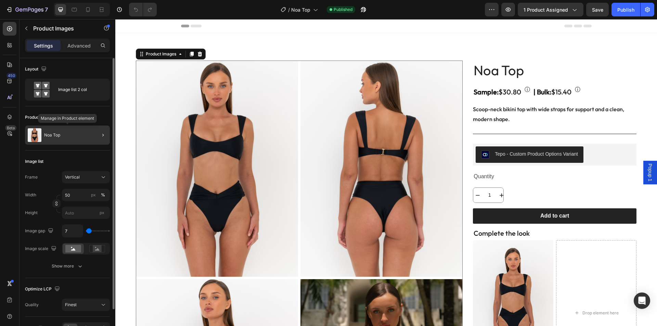
click at [77, 133] on div "Noa Top" at bounding box center [67, 135] width 85 height 19
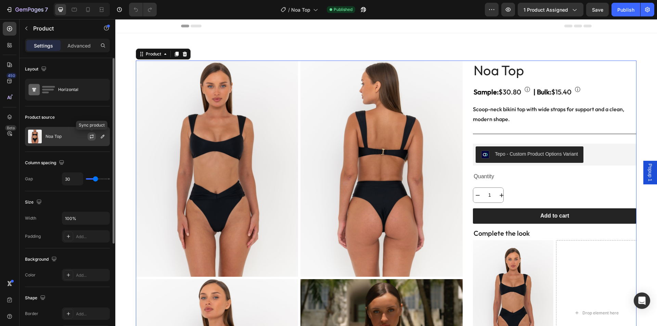
click at [89, 136] on icon "button" at bounding box center [91, 136] width 5 height 5
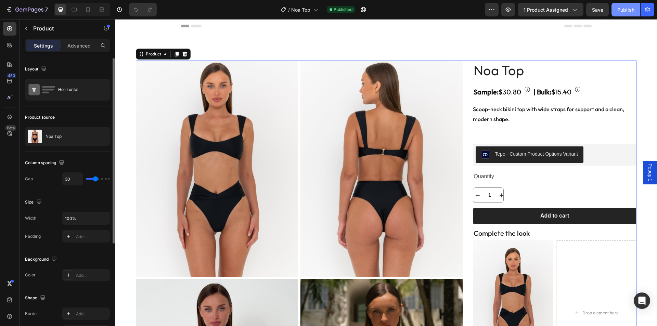
click at [615, 11] on button "Publish" at bounding box center [625, 10] width 29 height 14
click at [32, 9] on icon "button" at bounding box center [32, 9] width 3 height 3
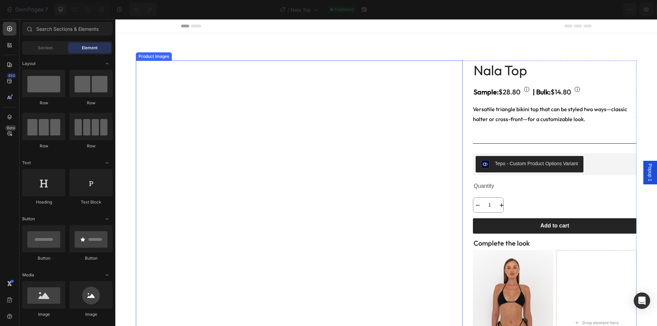
scroll to position [114, 0]
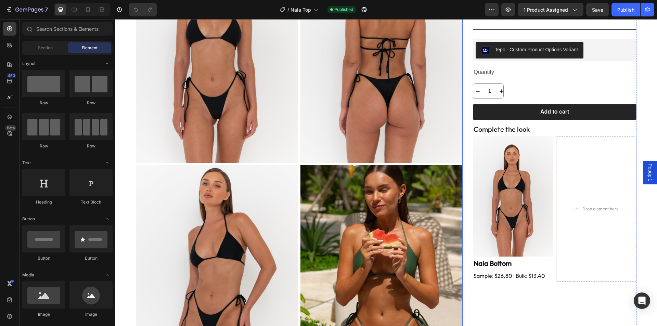
click at [363, 152] on img at bounding box center [381, 55] width 162 height 216
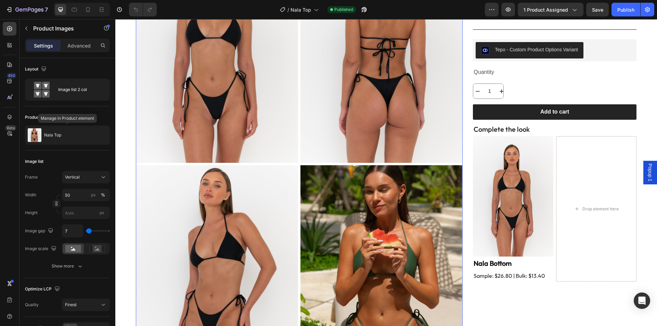
click at [70, 135] on div "Nala Top" at bounding box center [67, 135] width 85 height 19
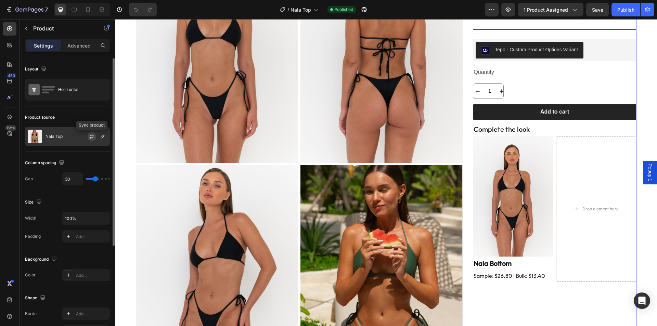
click at [92, 138] on icon "button" at bounding box center [92, 137] width 4 height 2
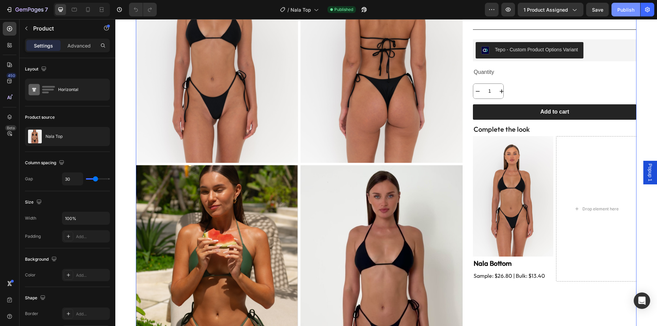
click at [631, 9] on div "Publish" at bounding box center [625, 9] width 17 height 7
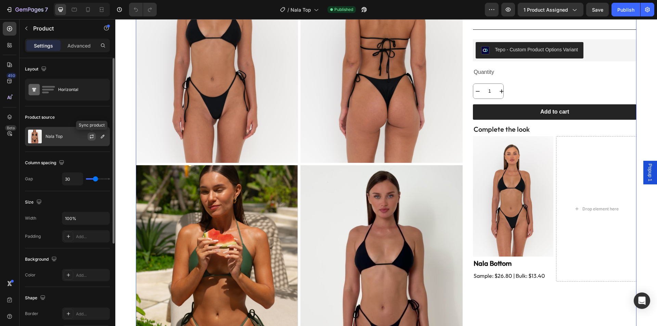
click at [91, 135] on icon "button" at bounding box center [92, 135] width 4 height 2
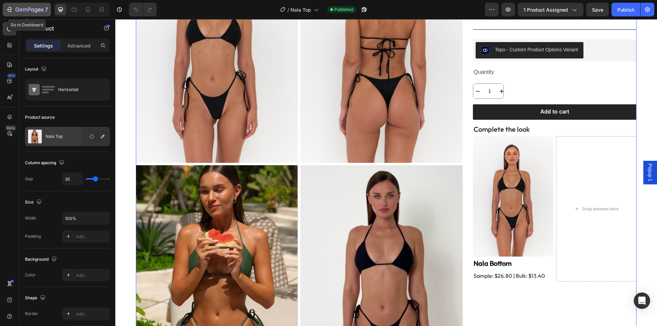
click at [32, 8] on icon "button" at bounding box center [29, 10] width 28 height 6
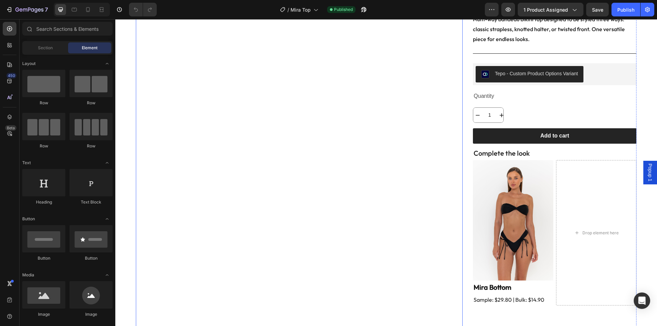
scroll to position [91, 0]
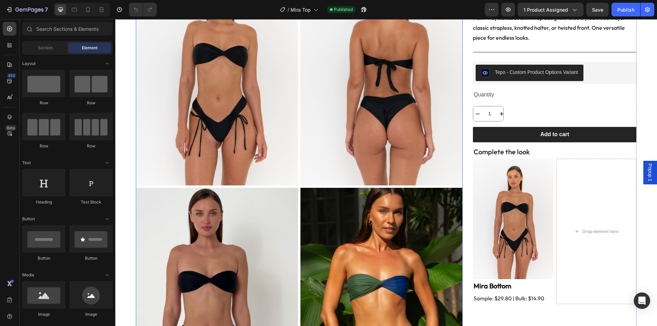
click at [269, 195] on img at bounding box center [217, 296] width 162 height 216
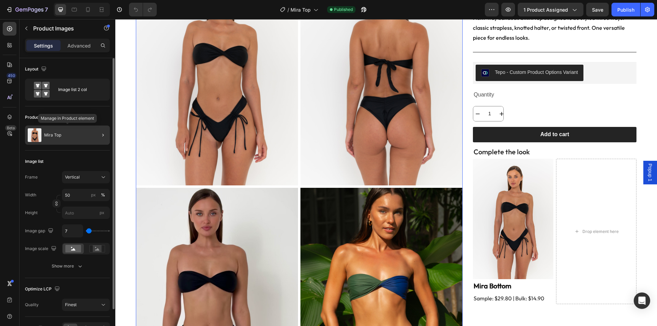
click at [64, 131] on div "Mira Top" at bounding box center [67, 135] width 85 height 19
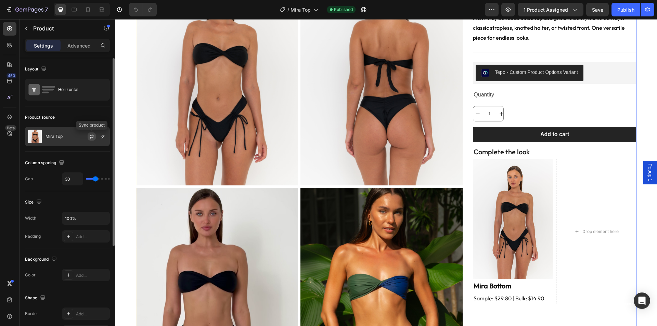
click at [93, 138] on icon "button" at bounding box center [91, 136] width 5 height 5
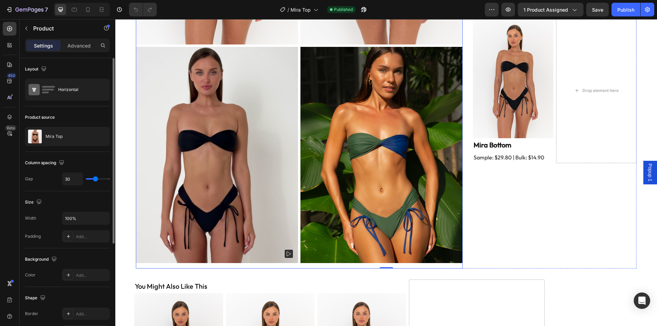
scroll to position [251, 0]
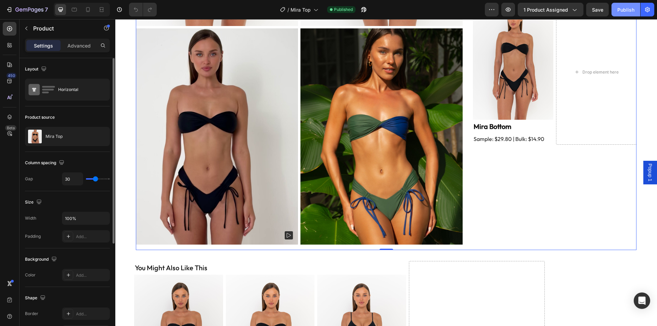
drag, startPoint x: 631, startPoint y: 11, endPoint x: 613, endPoint y: 2, distance: 20.2
click at [630, 11] on div "Publish" at bounding box center [625, 9] width 17 height 7
click at [27, 8] on icon "button" at bounding box center [29, 10] width 28 height 6
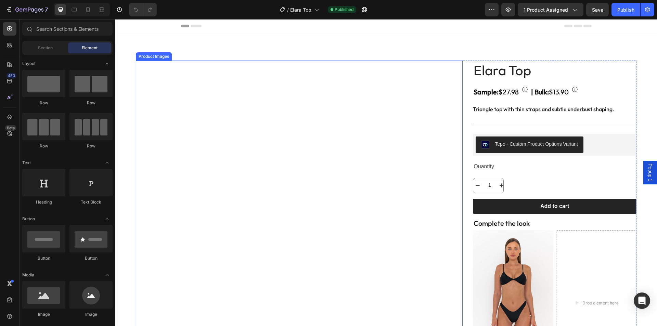
scroll to position [114, 0]
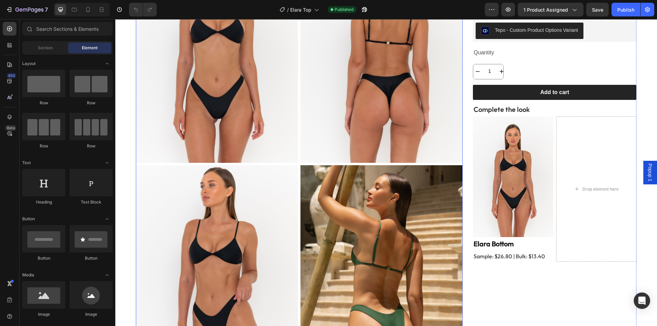
click at [332, 131] on img at bounding box center [381, 55] width 162 height 216
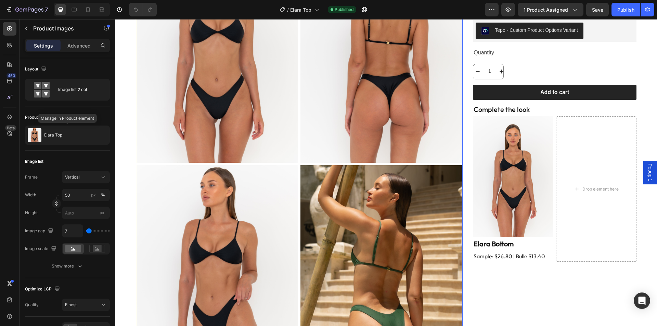
click at [69, 135] on div "Elara Top" at bounding box center [67, 135] width 85 height 19
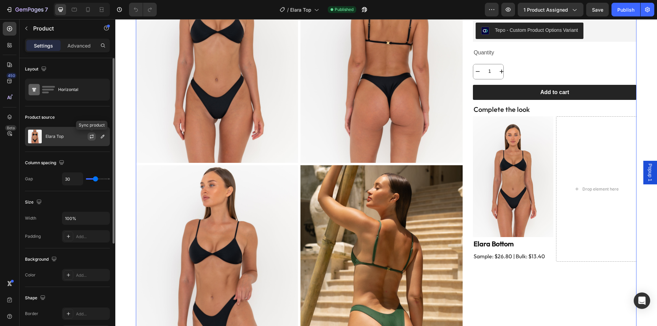
click at [93, 136] on icon "button" at bounding box center [92, 135] width 4 height 2
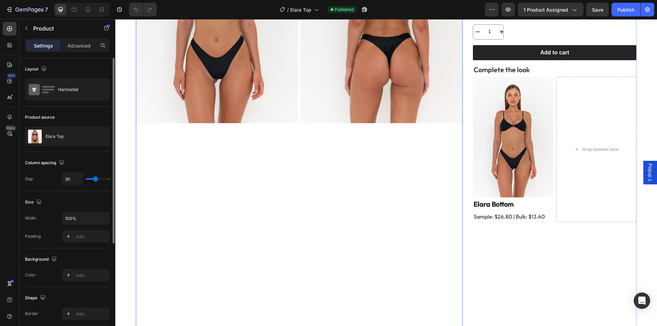
scroll to position [251, 0]
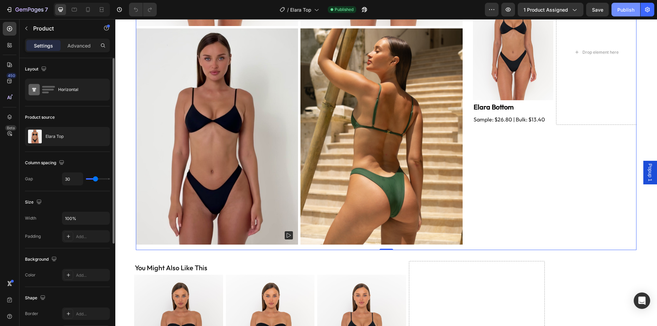
drag, startPoint x: 627, startPoint y: 12, endPoint x: 619, endPoint y: 7, distance: 10.2
click at [627, 13] on div "Publish" at bounding box center [625, 9] width 17 height 7
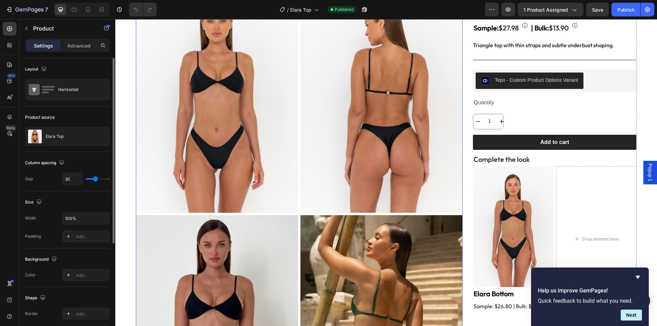
scroll to position [0, 0]
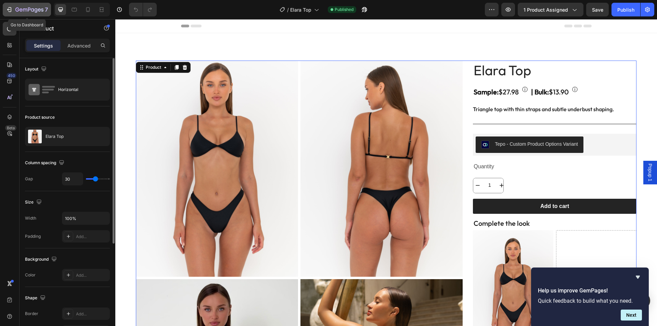
click at [30, 13] on div "7" at bounding box center [31, 9] width 32 height 8
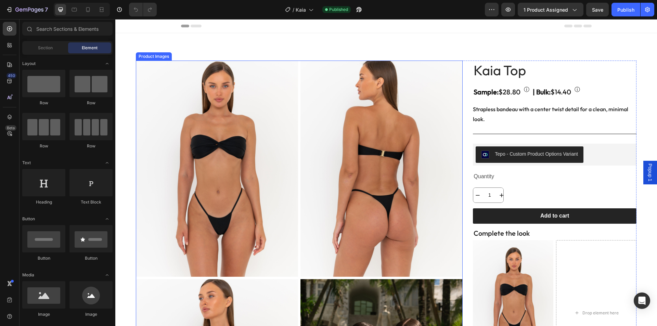
click at [324, 112] on img at bounding box center [381, 169] width 162 height 216
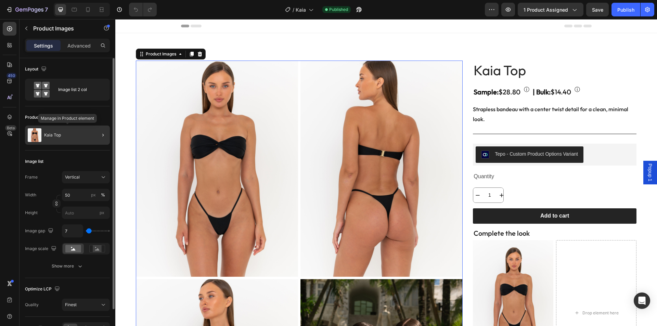
click at [66, 136] on div "Kaia Top" at bounding box center [67, 135] width 85 height 19
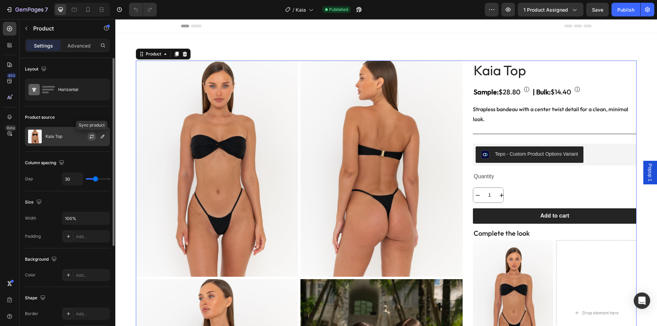
click at [93, 137] on icon "button" at bounding box center [91, 136] width 5 height 5
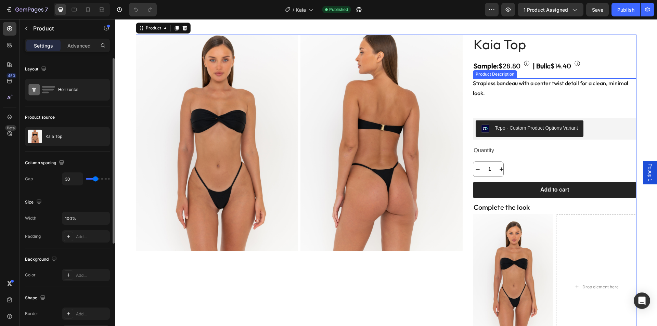
scroll to position [23, 0]
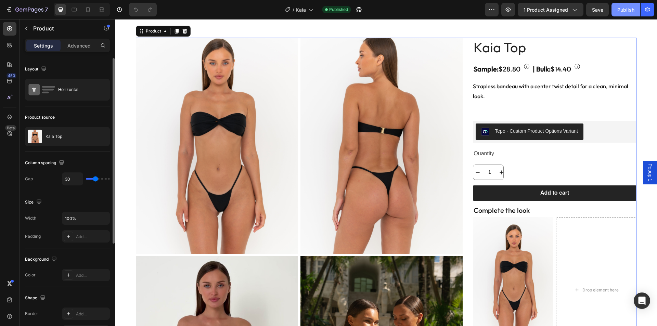
click at [627, 10] on div "Publish" at bounding box center [625, 9] width 17 height 7
click at [621, 8] on div "Publish" at bounding box center [625, 9] width 17 height 7
click at [32, 9] on icon "button" at bounding box center [32, 9] width 3 height 3
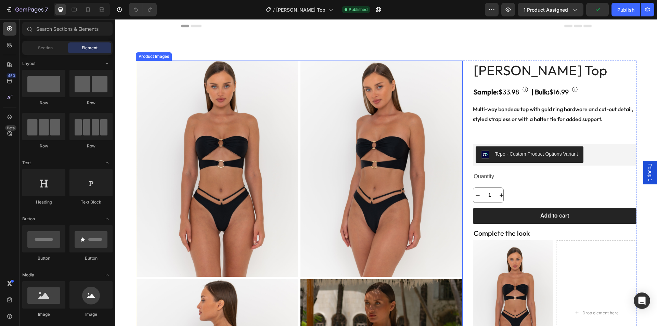
click at [350, 227] on img at bounding box center [381, 169] width 162 height 216
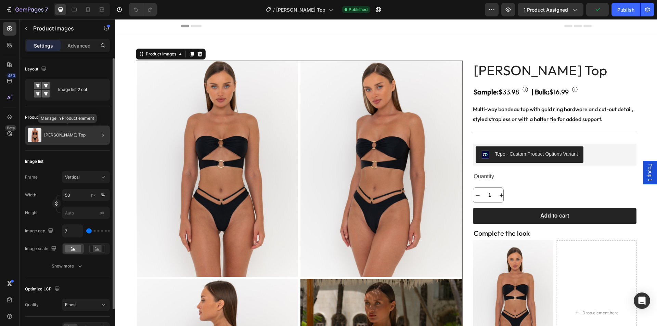
click at [67, 129] on div "[PERSON_NAME] Top" at bounding box center [67, 135] width 85 height 19
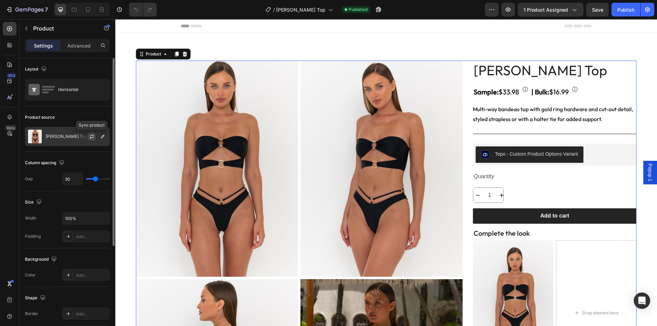
click at [93, 136] on icon "button" at bounding box center [91, 136] width 5 height 5
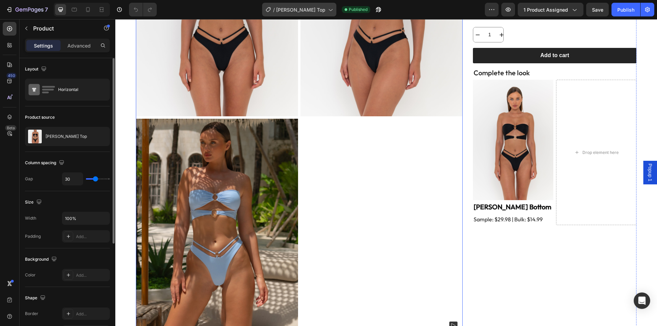
scroll to position [114, 0]
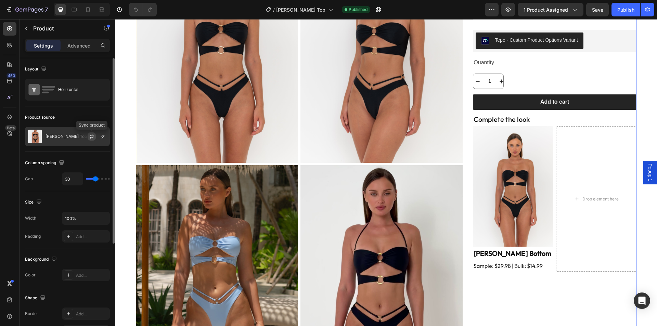
click at [93, 136] on icon "button" at bounding box center [92, 135] width 4 height 2
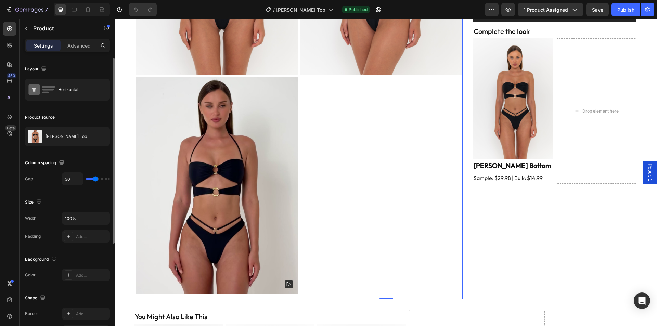
scroll to position [205, 0]
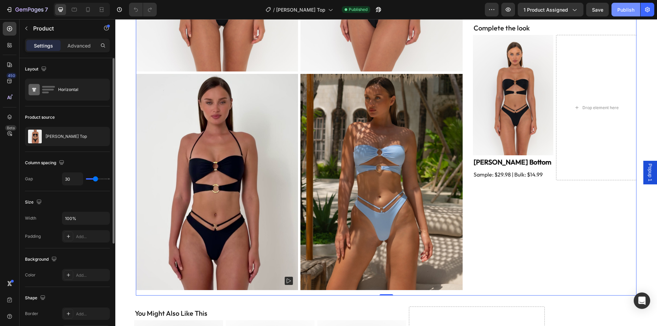
click at [617, 14] on button "Publish" at bounding box center [625, 10] width 29 height 14
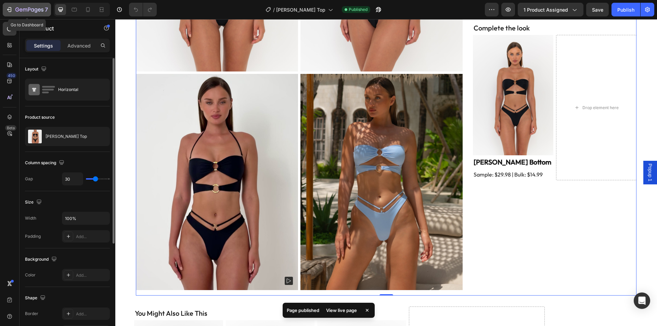
click at [31, 4] on button "7" at bounding box center [27, 10] width 48 height 14
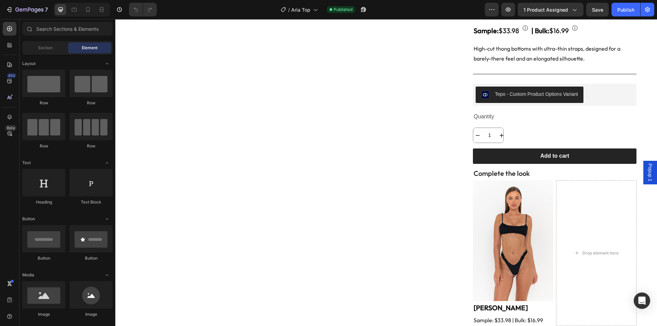
scroll to position [114, 0]
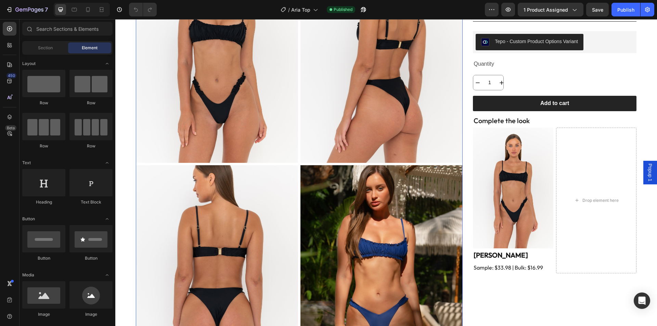
click at [301, 143] on img at bounding box center [381, 55] width 162 height 216
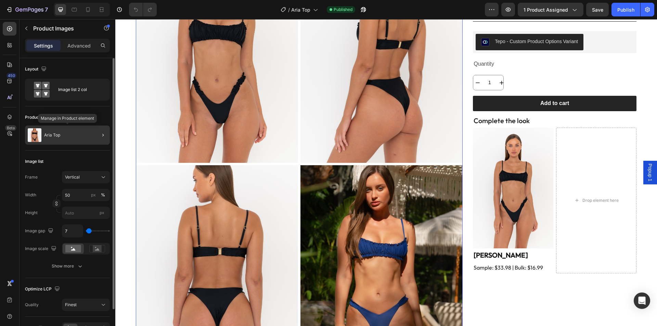
click at [84, 134] on div "Aria Top" at bounding box center [67, 135] width 85 height 19
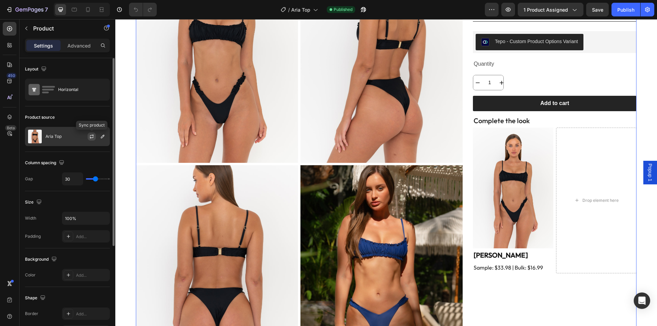
click at [91, 138] on icon "button" at bounding box center [91, 136] width 5 height 5
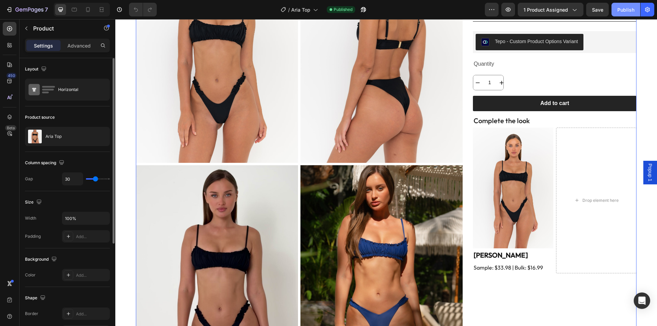
click at [624, 15] on button "Publish" at bounding box center [625, 10] width 29 height 14
click at [630, 16] on div "7 Version history / Aria Top Published Preview 1 product assigned Save Publish" at bounding box center [328, 9] width 657 height 19
